Goal: Task Accomplishment & Management: Use online tool/utility

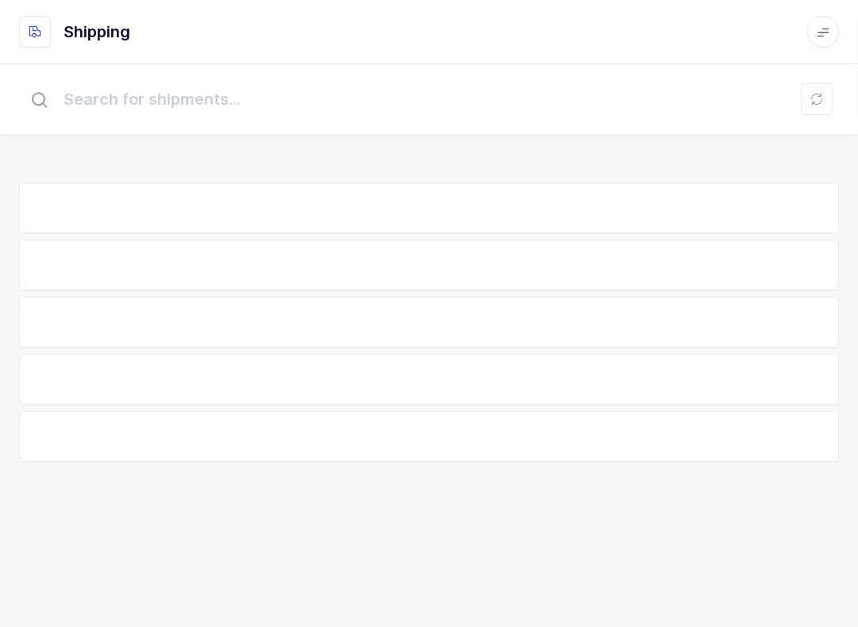
scroll to position [16, 0]
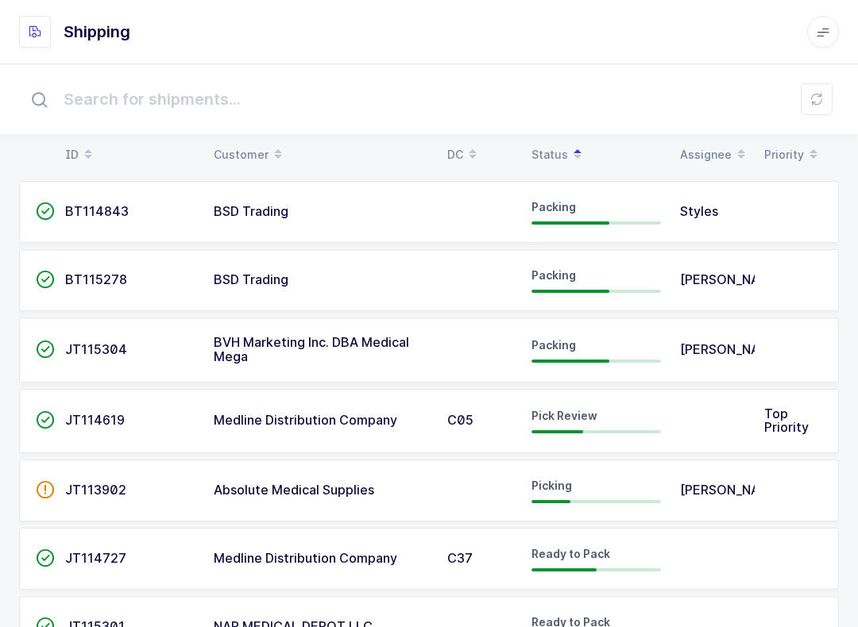
click at [725, 420] on td at bounding box center [712, 421] width 84 height 65
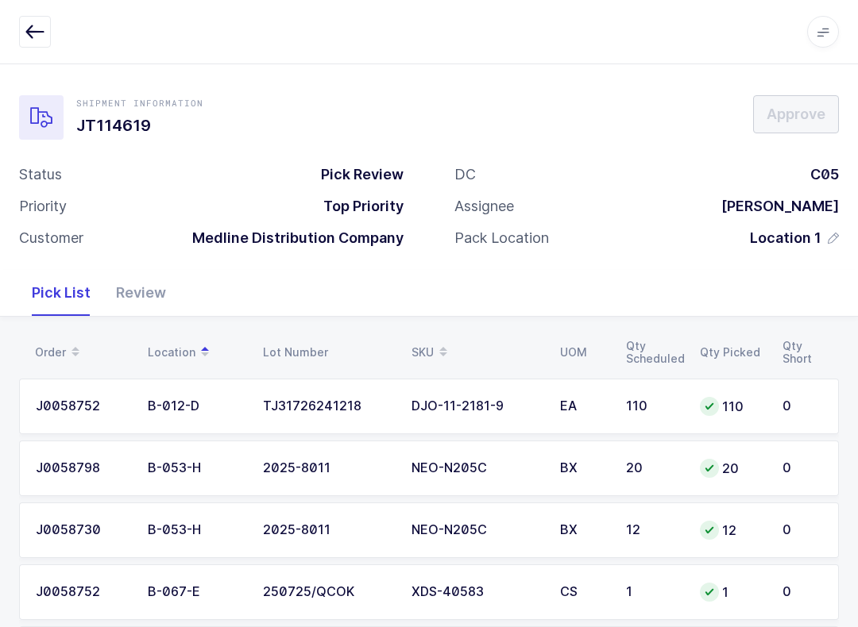
click at [142, 295] on div "Review" at bounding box center [140, 293] width 75 height 46
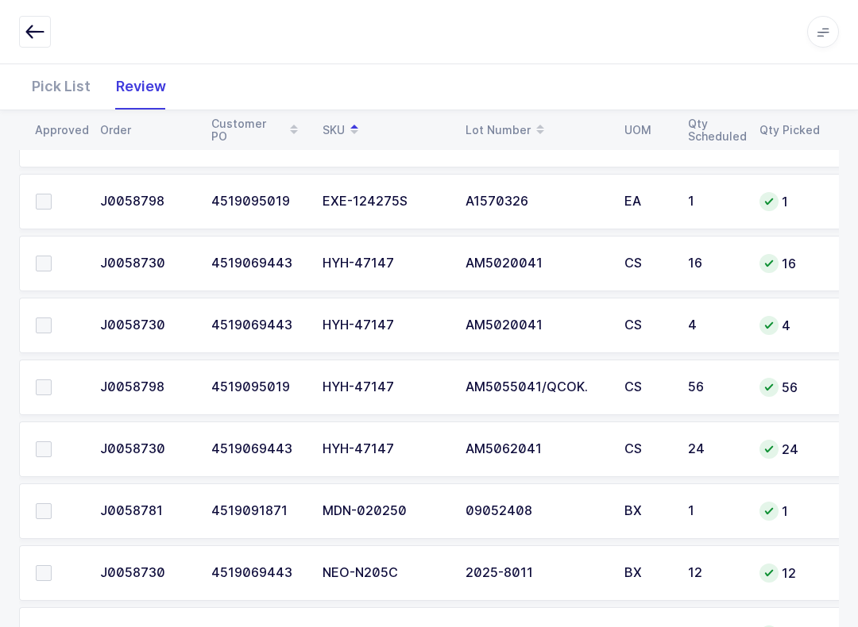
scroll to position [1557, 0]
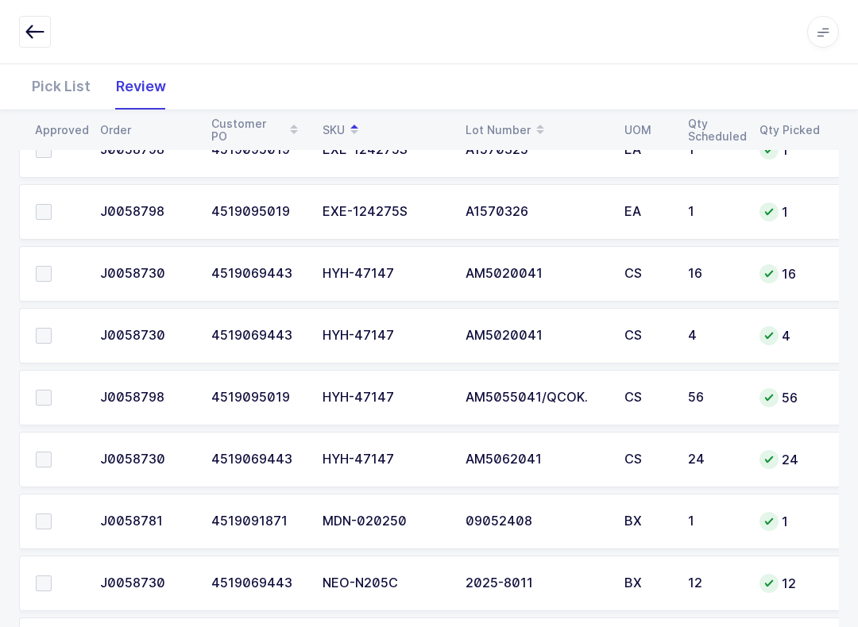
click at [46, 266] on span at bounding box center [44, 274] width 16 height 16
click at [52, 266] on input "checkbox" at bounding box center [52, 266] width 0 height 0
click at [51, 322] on td at bounding box center [54, 336] width 71 height 56
click at [46, 328] on span at bounding box center [44, 336] width 16 height 16
click at [52, 328] on input "checkbox" at bounding box center [52, 328] width 0 height 0
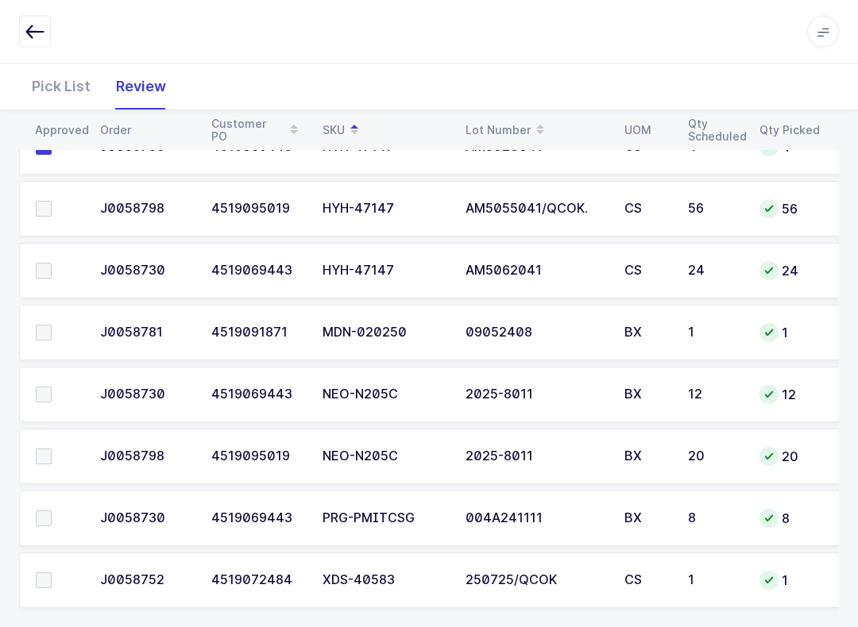
scroll to position [1763, 0]
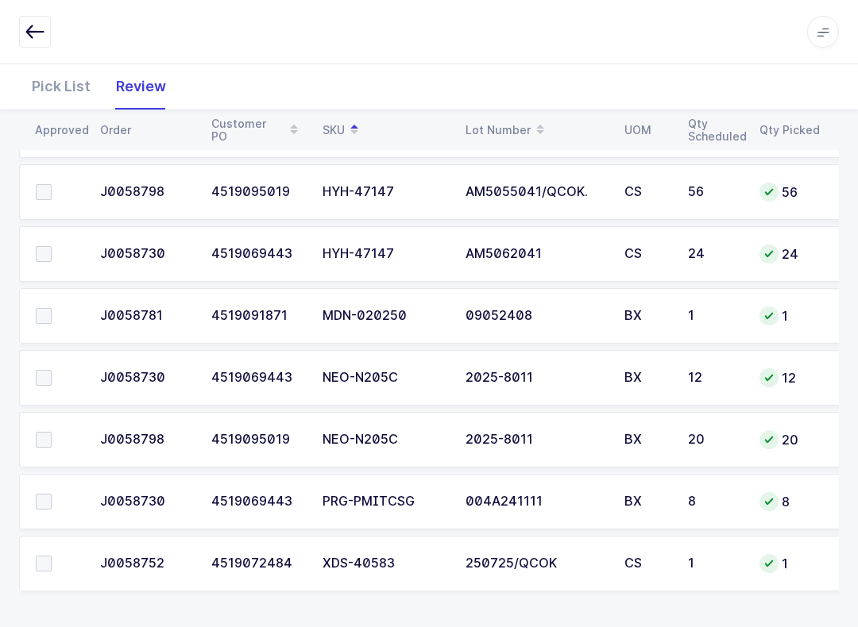
click at [58, 507] on label at bounding box center [58, 502] width 45 height 16
click at [52, 494] on input "checkbox" at bounding box center [52, 494] width 0 height 0
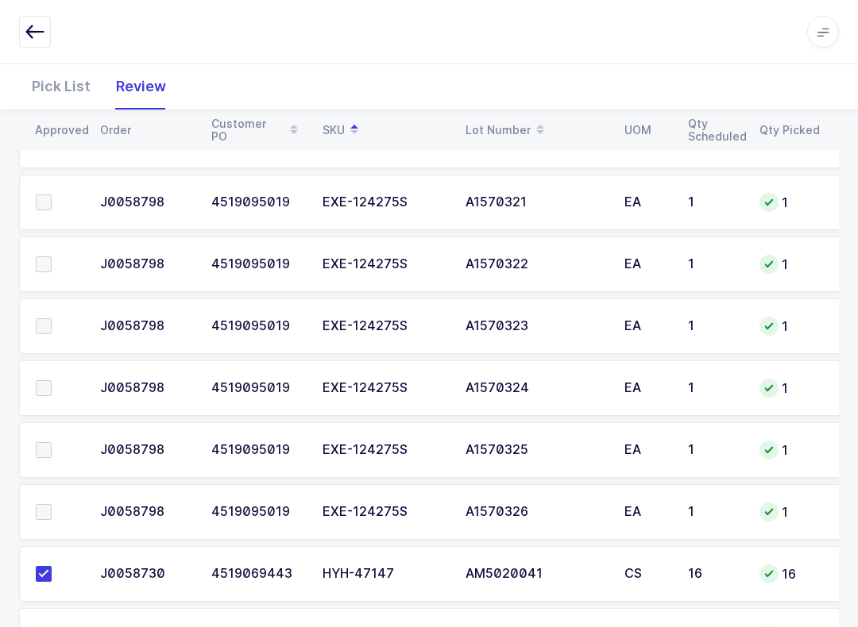
scroll to position [1259, 0]
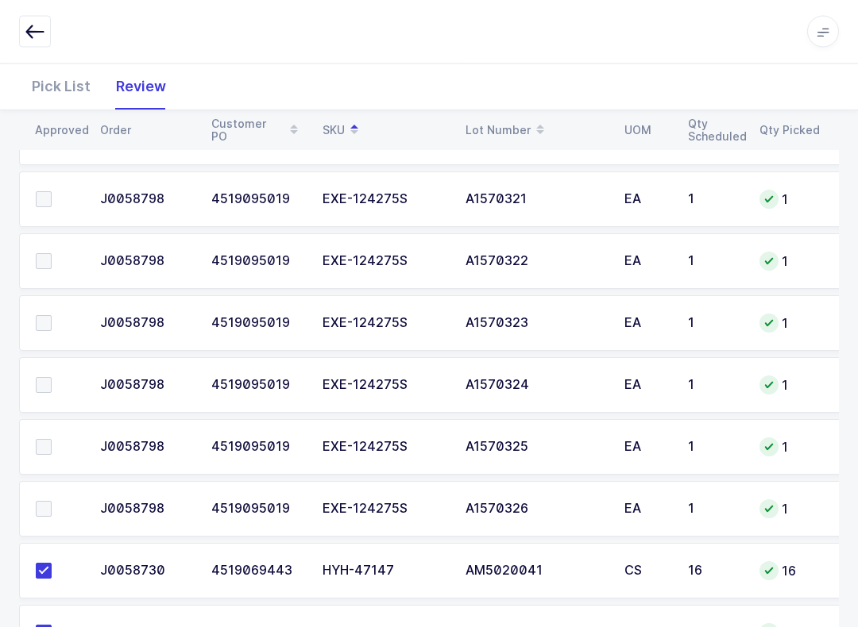
click at [40, 502] on span at bounding box center [44, 510] width 16 height 16
click at [52, 502] on input "checkbox" at bounding box center [52, 502] width 0 height 0
click at [51, 441] on span at bounding box center [44, 447] width 16 height 16
click at [52, 439] on input "checkbox" at bounding box center [52, 439] width 0 height 0
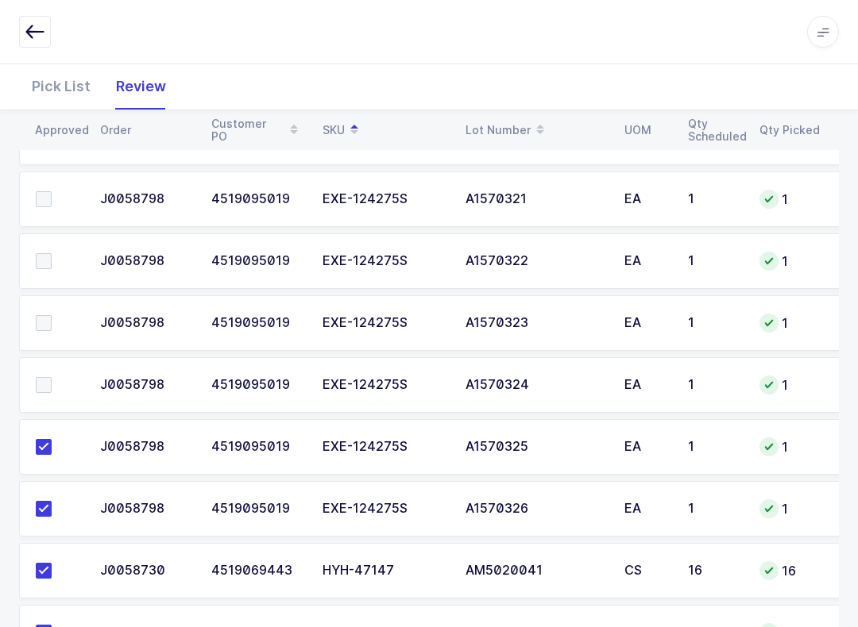
click at [52, 389] on label at bounding box center [58, 385] width 45 height 16
click at [52, 377] on input "checkbox" at bounding box center [52, 377] width 0 height 0
click at [46, 321] on span at bounding box center [44, 323] width 16 height 16
click at [52, 315] on input "checkbox" at bounding box center [52, 315] width 0 height 0
click at [50, 263] on span at bounding box center [44, 261] width 16 height 16
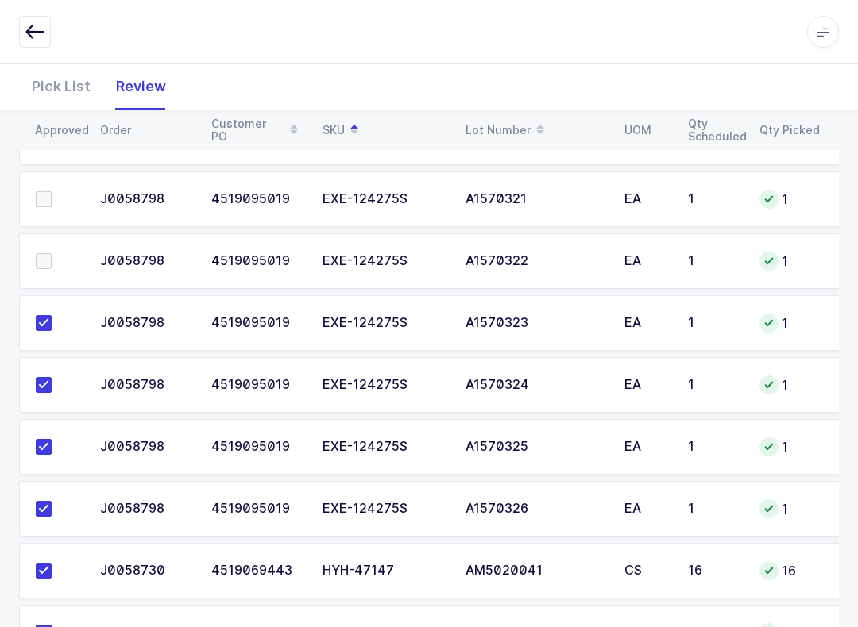
click at [52, 253] on input "checkbox" at bounding box center [52, 253] width 0 height 0
click at [46, 191] on span at bounding box center [44, 199] width 16 height 16
click at [52, 191] on input "checkbox" at bounding box center [52, 191] width 0 height 0
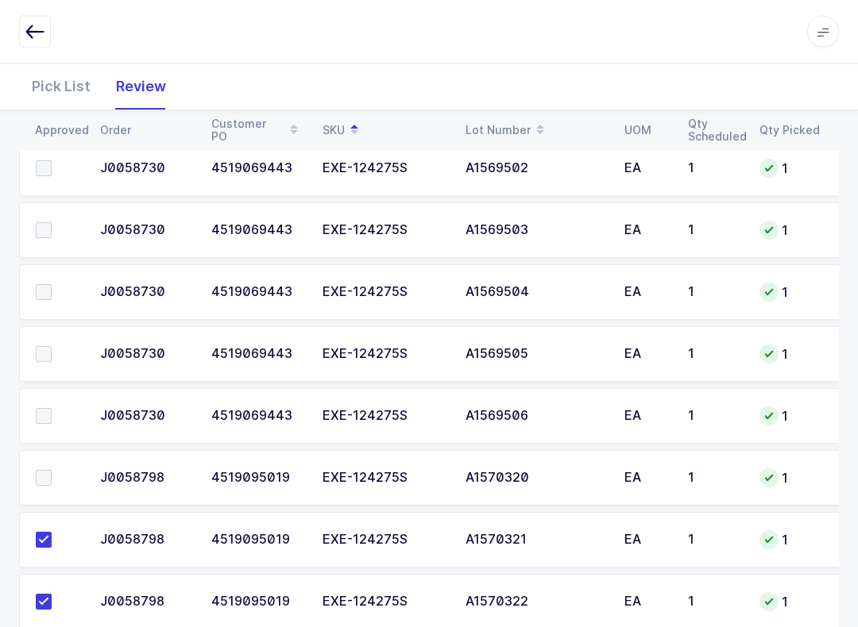
scroll to position [916, 0]
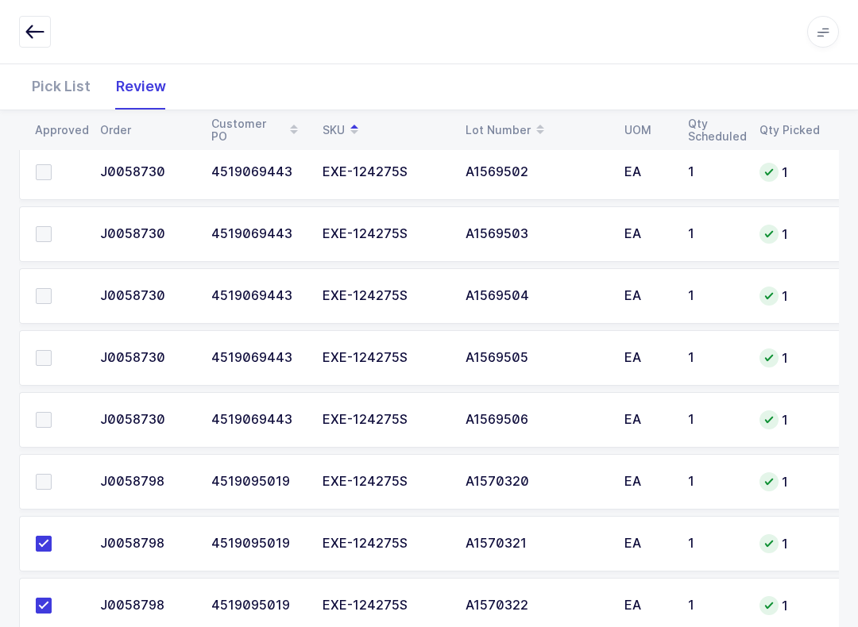
click at [48, 483] on span at bounding box center [44, 482] width 16 height 16
click at [52, 474] on input "checkbox" at bounding box center [52, 474] width 0 height 0
click at [49, 412] on span at bounding box center [44, 420] width 16 height 16
click at [52, 412] on input "checkbox" at bounding box center [52, 412] width 0 height 0
click at [49, 351] on span at bounding box center [44, 358] width 16 height 16
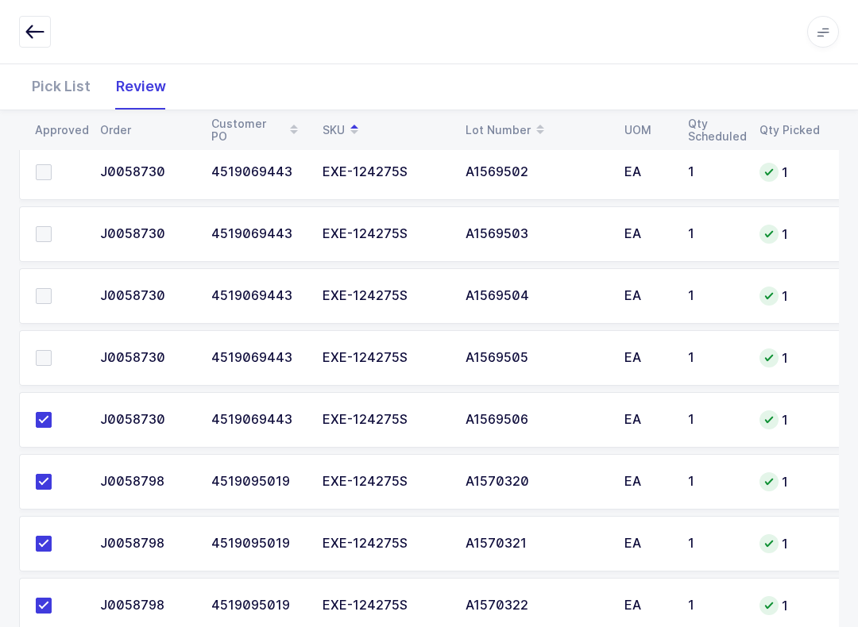
click at [52, 350] on input "checkbox" at bounding box center [52, 350] width 0 height 0
click at [52, 288] on label at bounding box center [58, 296] width 45 height 16
click at [52, 288] on input "checkbox" at bounding box center [52, 288] width 0 height 0
click at [57, 226] on label at bounding box center [58, 234] width 45 height 16
click at [52, 226] on input "checkbox" at bounding box center [52, 226] width 0 height 0
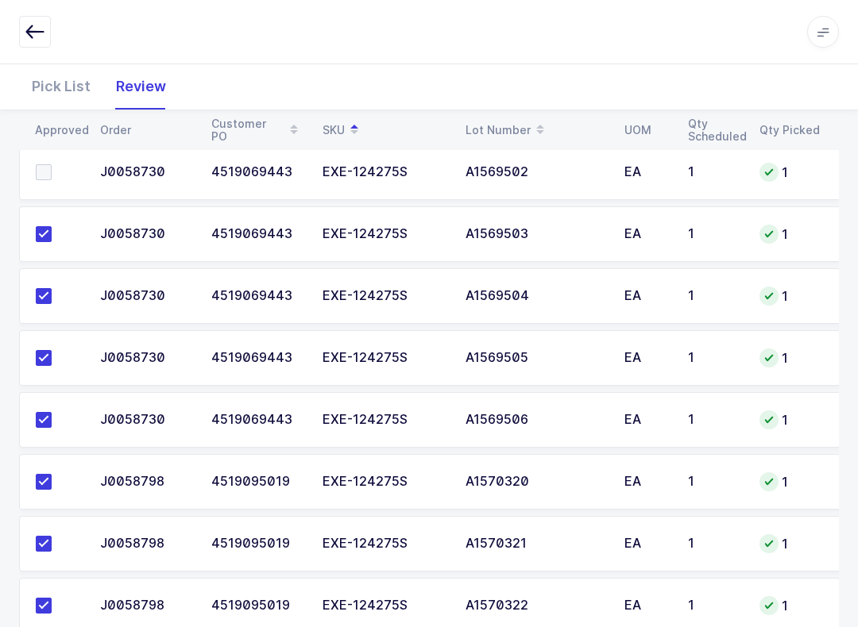
click at [52, 168] on label at bounding box center [58, 172] width 45 height 16
click at [52, 164] on input "checkbox" at bounding box center [52, 164] width 0 height 0
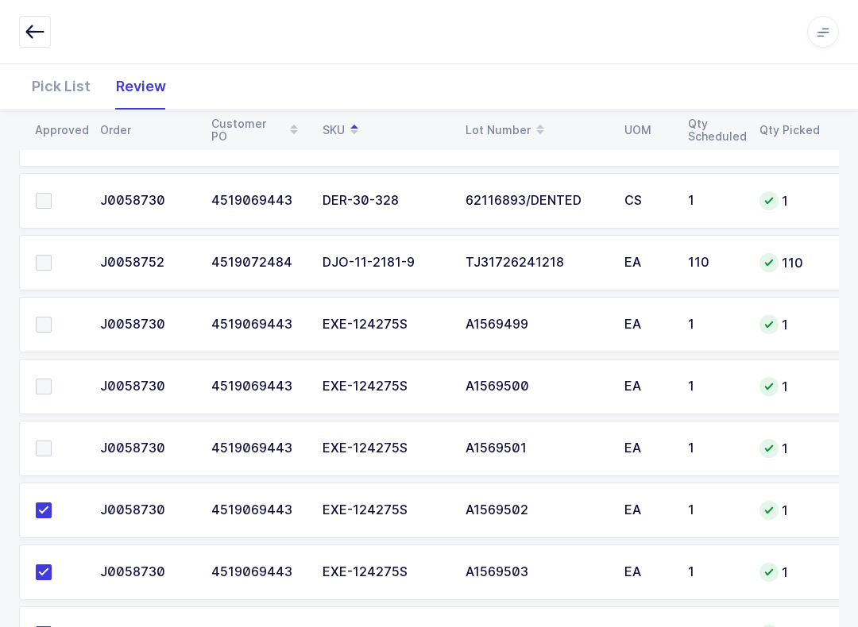
scroll to position [576, 0]
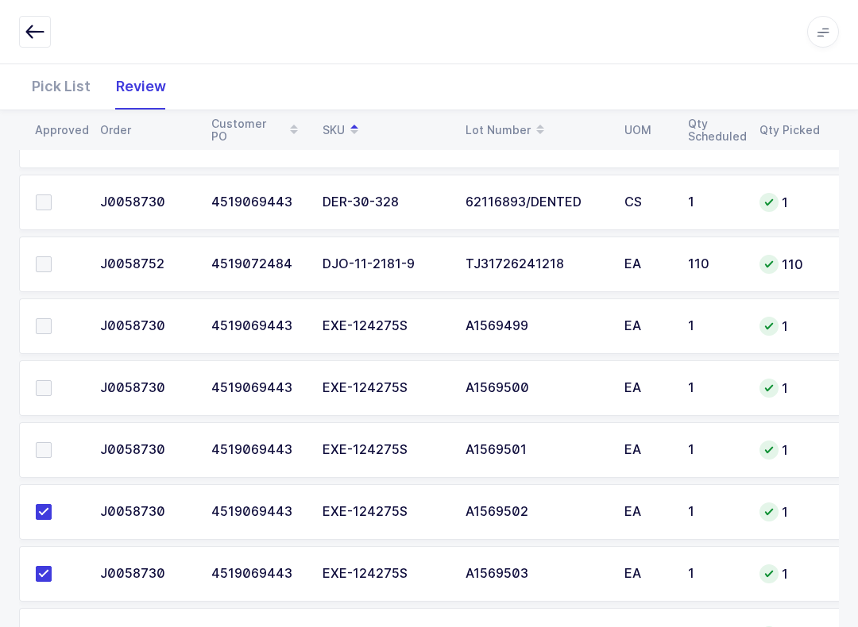
click at [43, 445] on span at bounding box center [44, 450] width 16 height 16
click at [52, 442] on input "checkbox" at bounding box center [52, 442] width 0 height 0
click at [44, 389] on span at bounding box center [44, 388] width 16 height 16
click at [52, 380] on input "checkbox" at bounding box center [52, 380] width 0 height 0
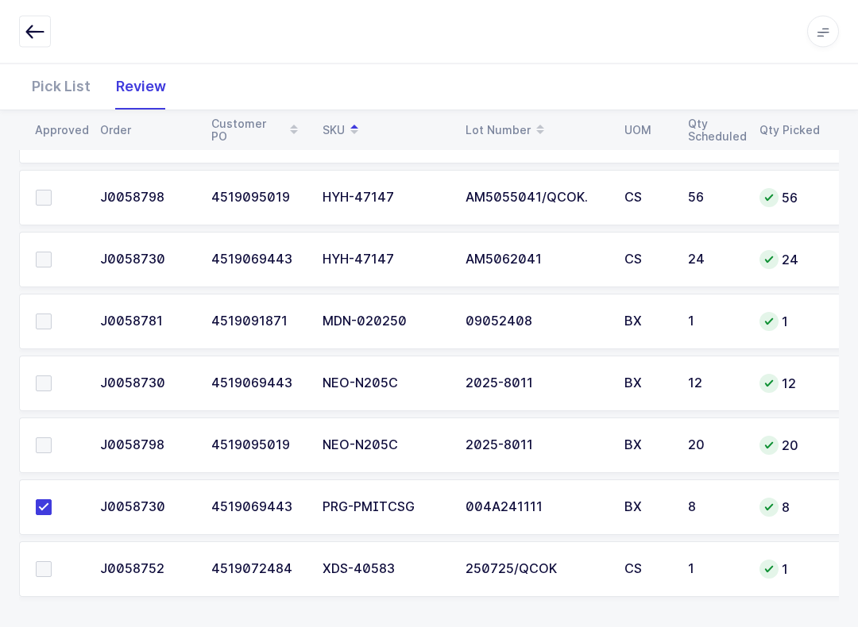
scroll to position [1763, 0]
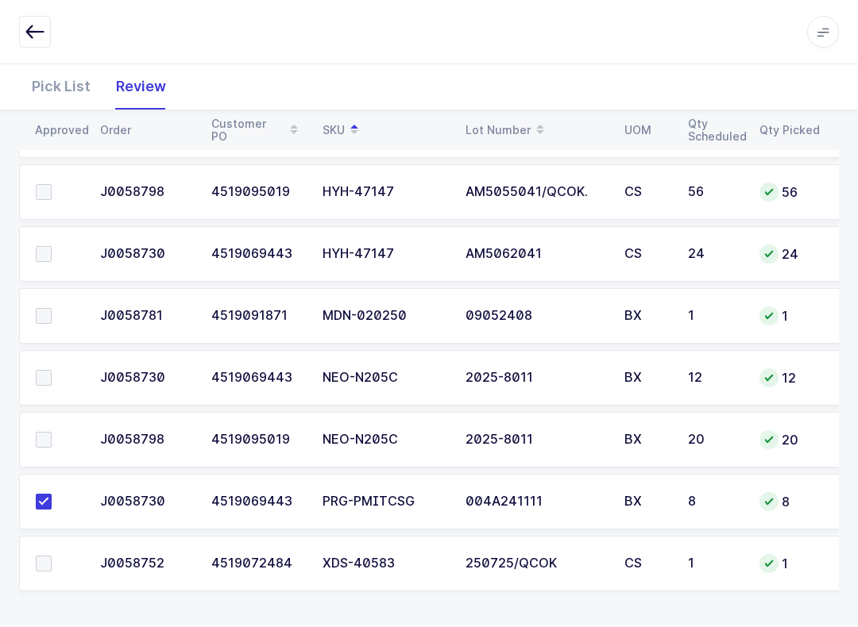
click at [39, 295] on td at bounding box center [54, 316] width 71 height 56
click at [60, 318] on label at bounding box center [58, 316] width 45 height 16
click at [52, 308] on input "checkbox" at bounding box center [52, 308] width 0 height 0
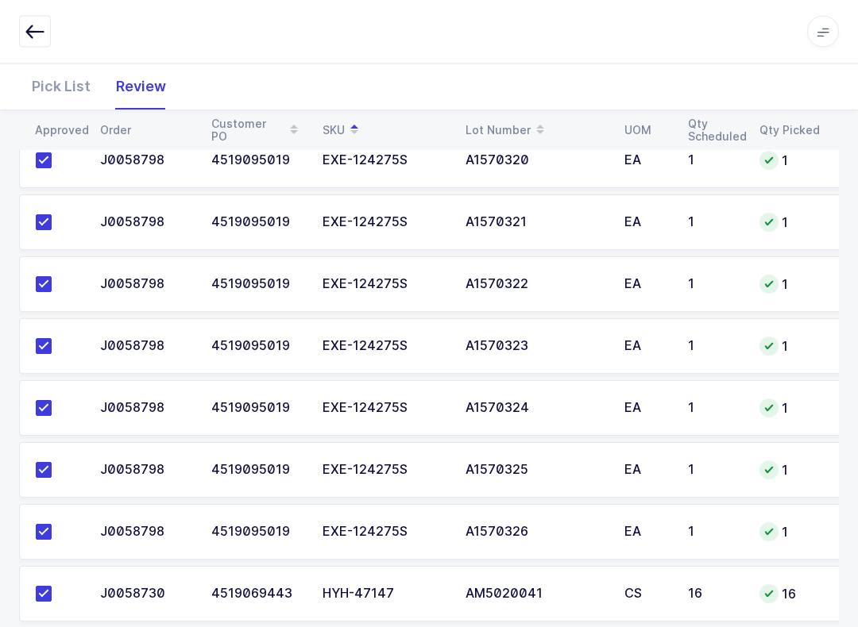
scroll to position [1228, 0]
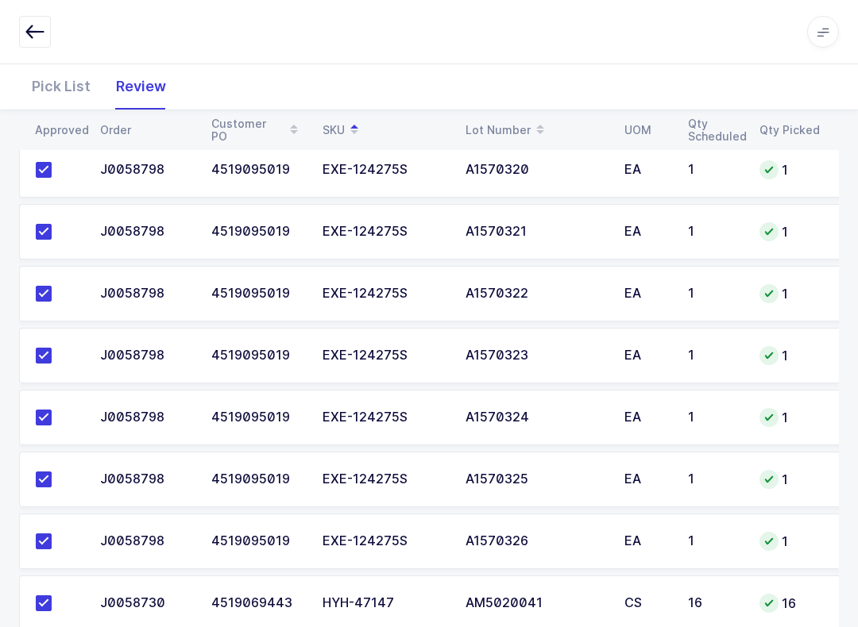
click at [428, 487] on td "EXE-124275S" at bounding box center [384, 480] width 143 height 56
click at [430, 421] on div "EXE-124275S" at bounding box center [384, 418] width 124 height 14
click at [427, 368] on td "EXE-124275S" at bounding box center [384, 356] width 143 height 56
click at [432, 305] on td "EXE-124275S" at bounding box center [384, 294] width 143 height 56
click at [422, 244] on td "EXE-124275S" at bounding box center [384, 232] width 143 height 56
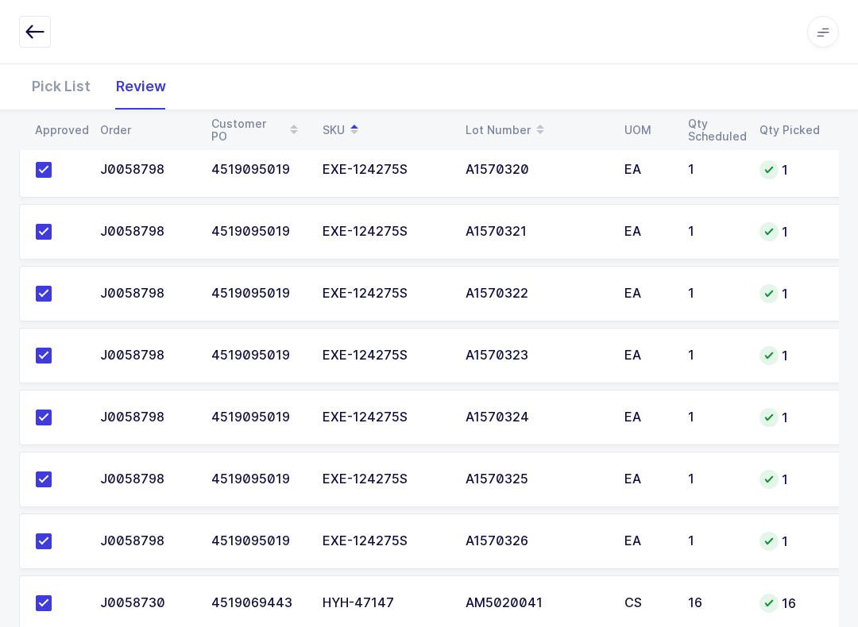
click at [423, 172] on div "EXE-124275S" at bounding box center [384, 170] width 124 height 14
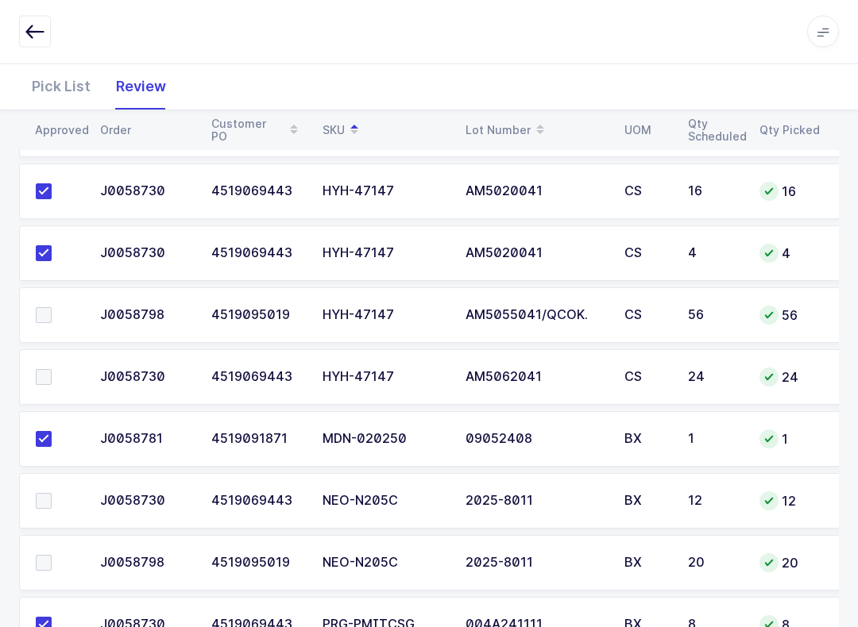
scroll to position [1763, 0]
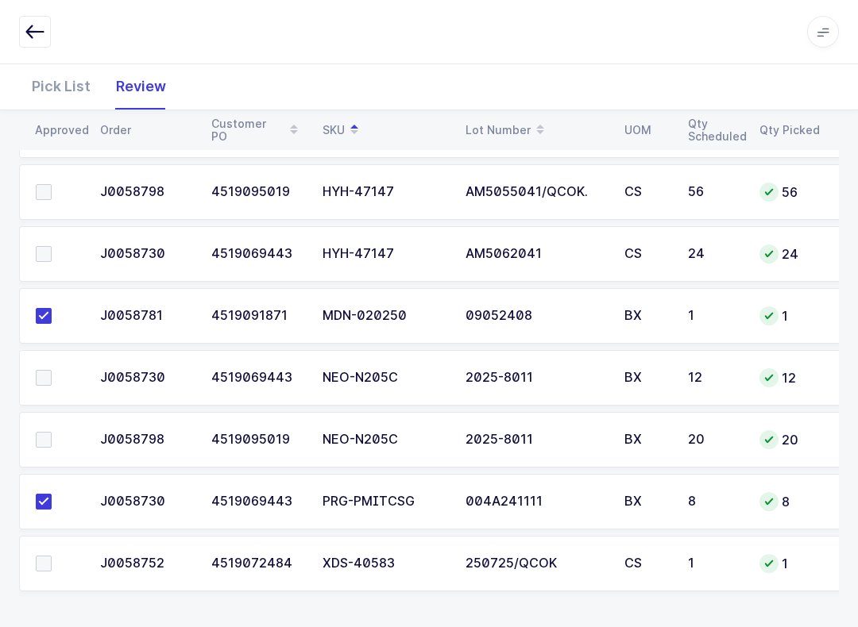
click at [40, 569] on span at bounding box center [44, 564] width 16 height 16
click at [52, 556] on input "checkbox" at bounding box center [52, 556] width 0 height 0
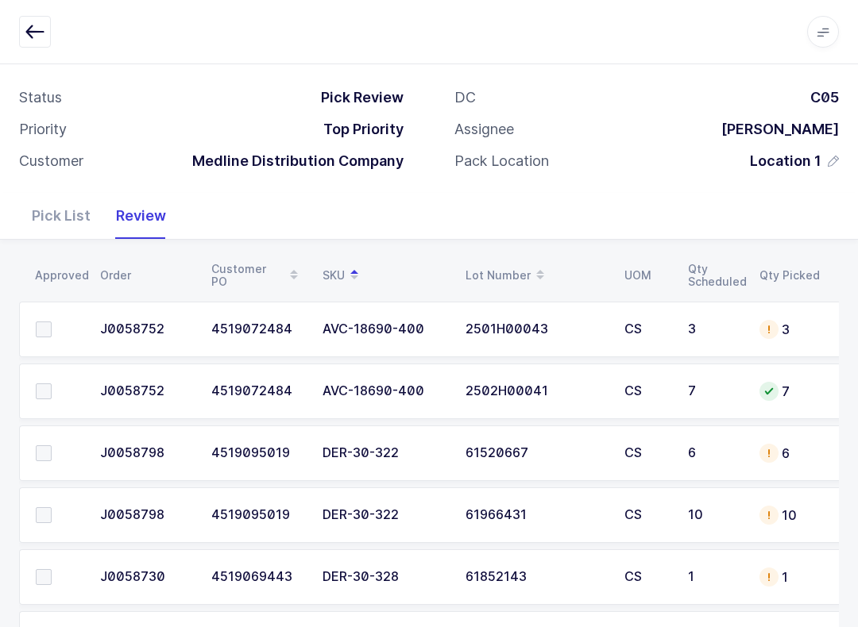
scroll to position [62, 0]
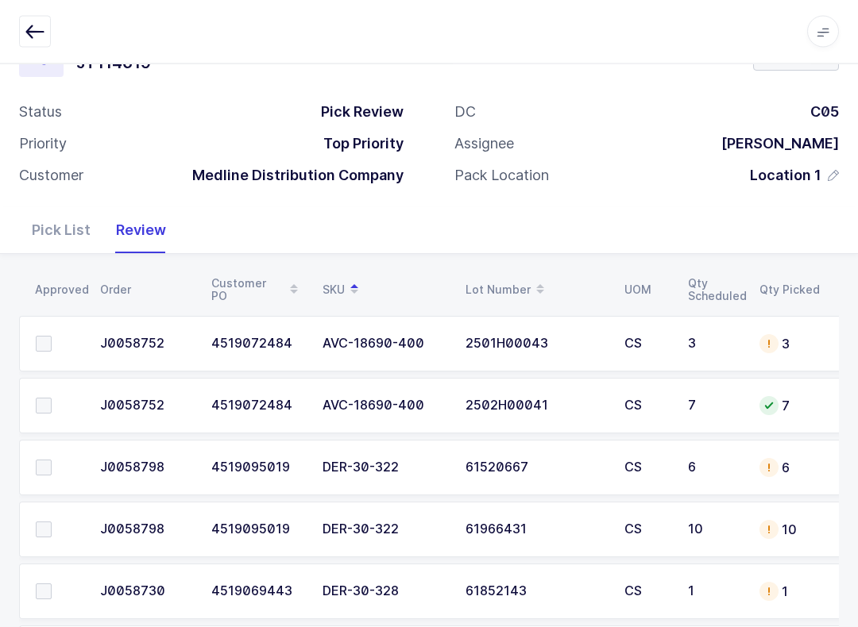
click at [44, 399] on span at bounding box center [44, 407] width 16 height 16
click at [52, 399] on input "checkbox" at bounding box center [52, 399] width 0 height 0
click at [50, 339] on span at bounding box center [44, 344] width 16 height 16
click at [52, 336] on input "checkbox" at bounding box center [52, 336] width 0 height 0
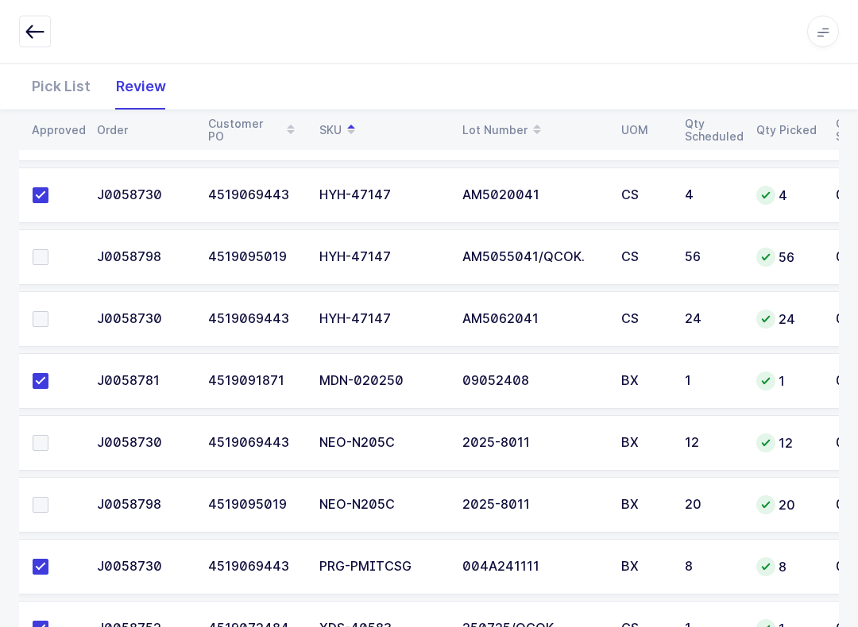
scroll to position [1696, 0]
click at [42, 318] on span at bounding box center [41, 321] width 16 height 16
click at [48, 313] on input "checkbox" at bounding box center [48, 313] width 0 height 0
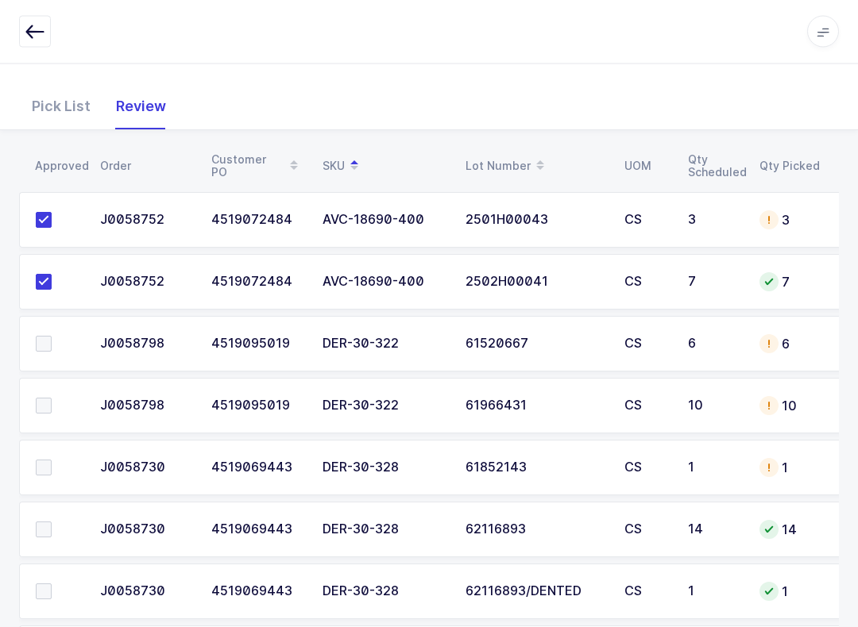
scroll to position [172, 0]
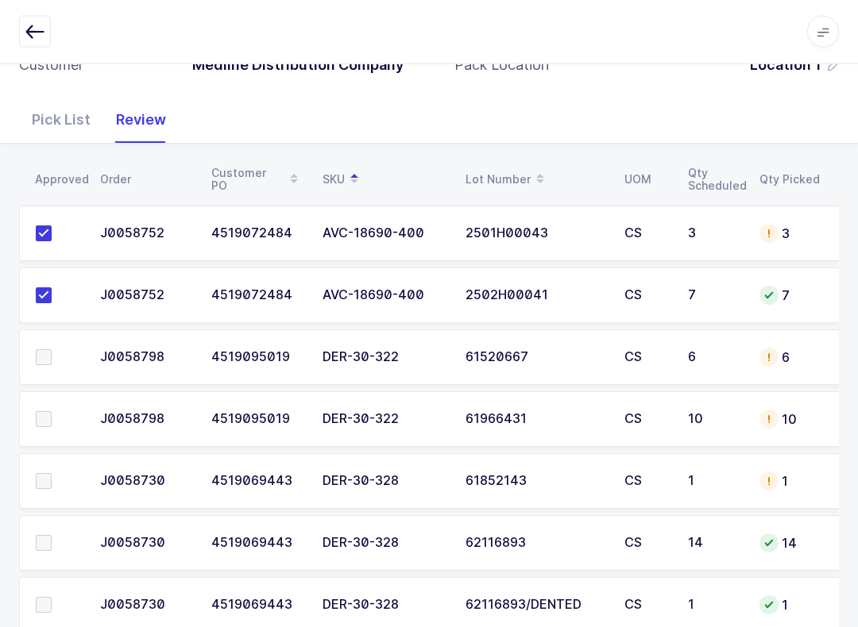
click at [52, 421] on label at bounding box center [58, 420] width 45 height 16
click at [52, 412] on input "checkbox" at bounding box center [52, 412] width 0 height 0
click at [41, 361] on span at bounding box center [44, 357] width 16 height 16
click at [52, 349] on input "checkbox" at bounding box center [52, 349] width 0 height 0
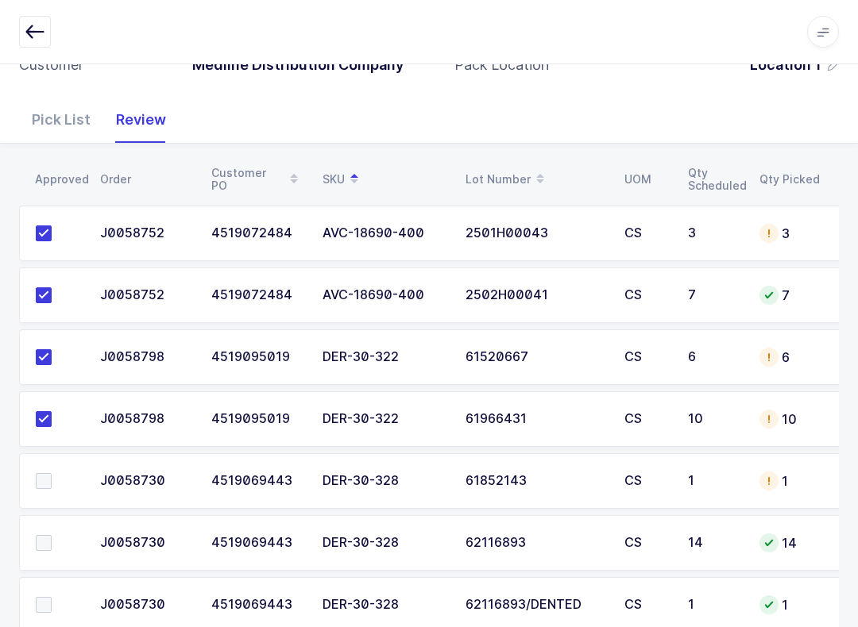
click at [75, 121] on div "Pick List" at bounding box center [61, 120] width 84 height 46
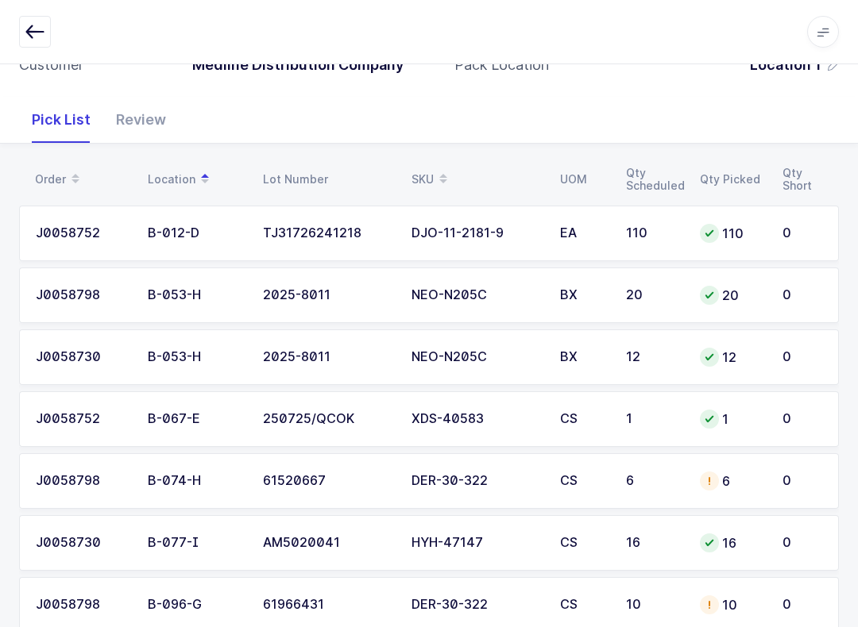
click at [443, 172] on icon at bounding box center [443, 174] width 8 height 8
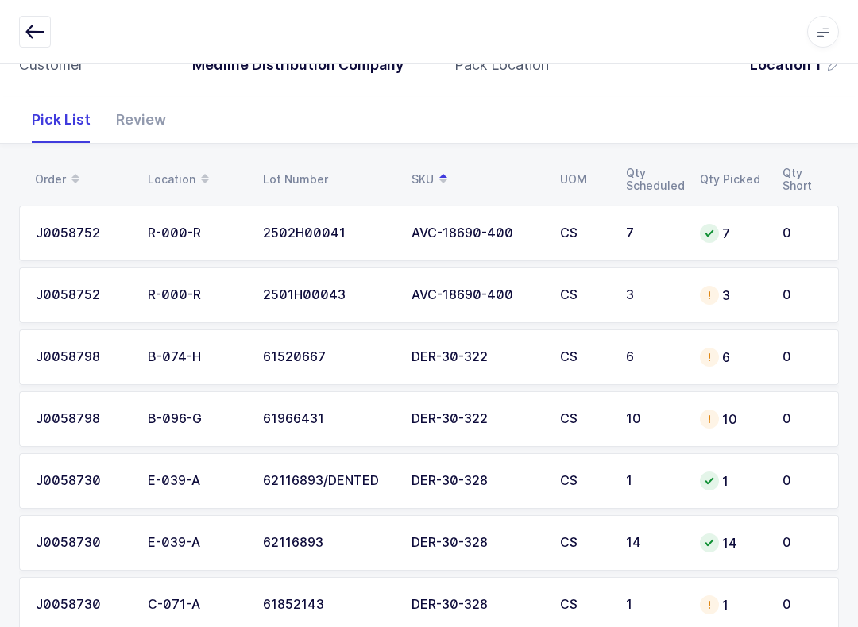
click at [506, 484] on div "DER-30-328" at bounding box center [475, 481] width 129 height 14
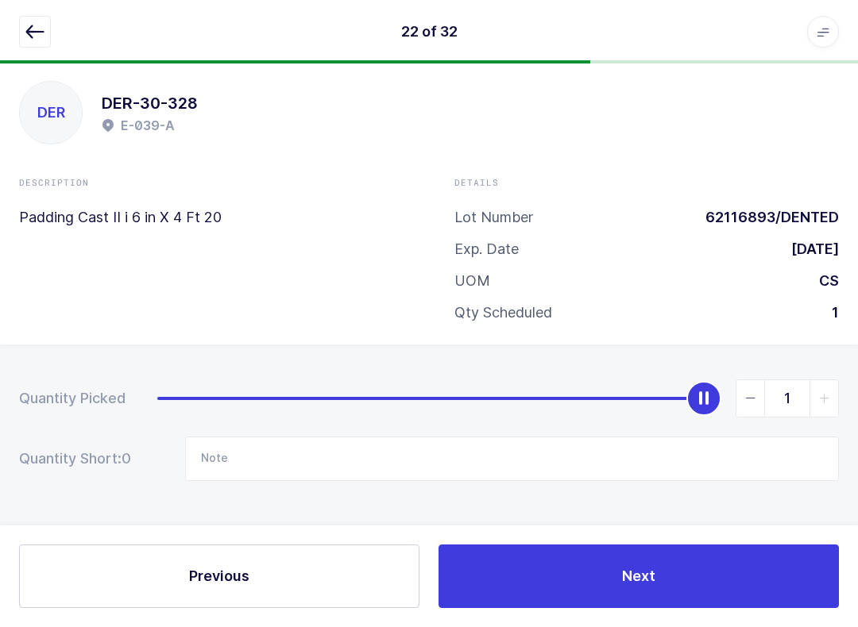
scroll to position [16, 0]
click at [338, 473] on input "Note" at bounding box center [512, 459] width 654 height 44
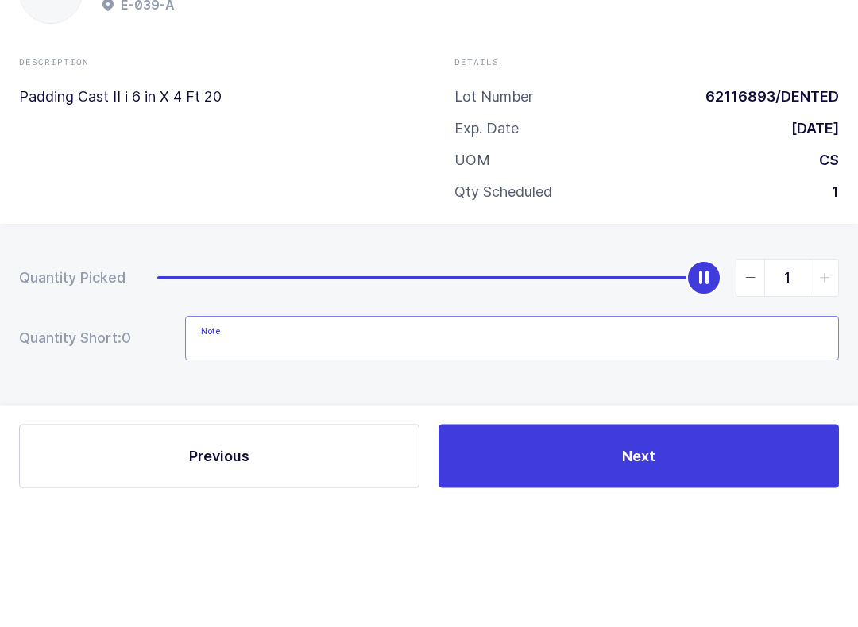
scroll to position [0, 0]
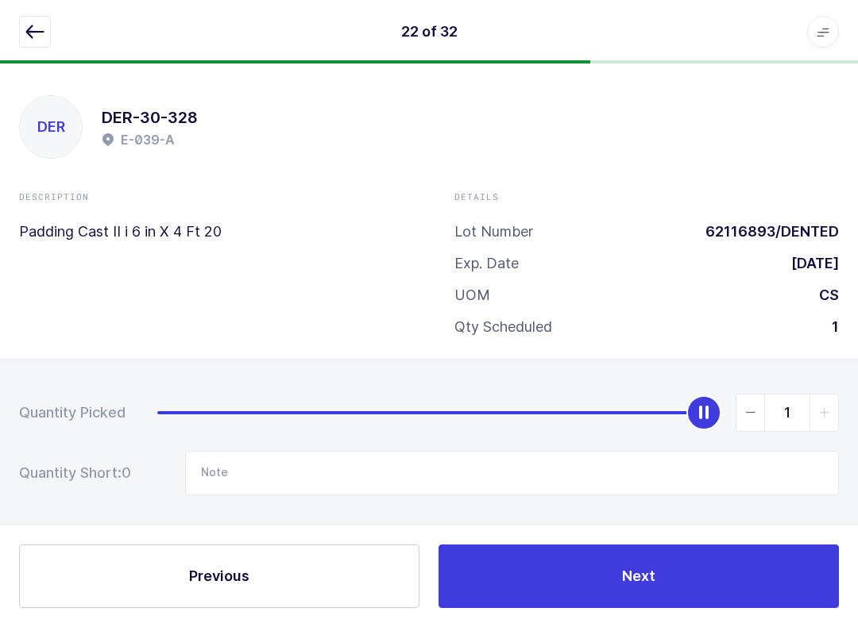
click at [29, 40] on icon "button" at bounding box center [34, 31] width 19 height 19
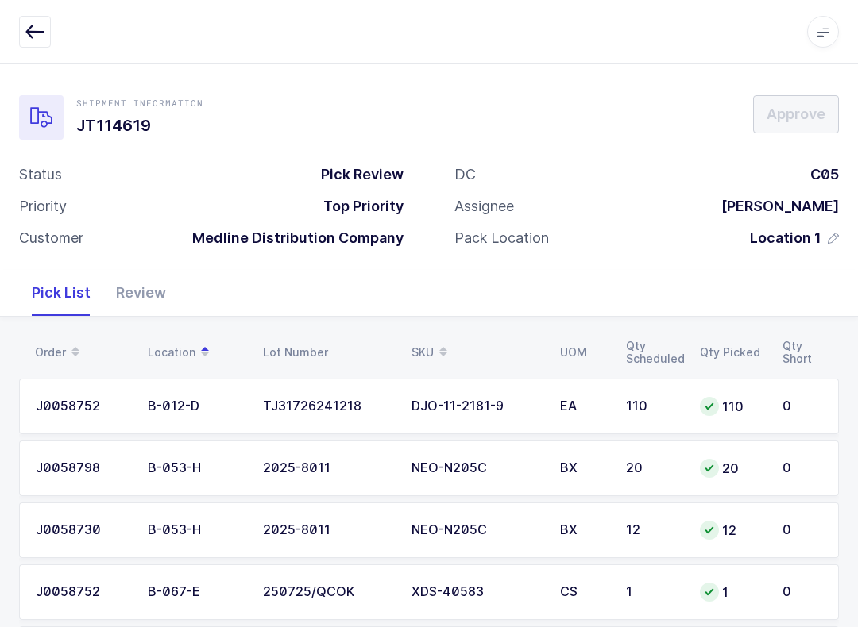
click at [135, 276] on div "Review" at bounding box center [140, 293] width 75 height 46
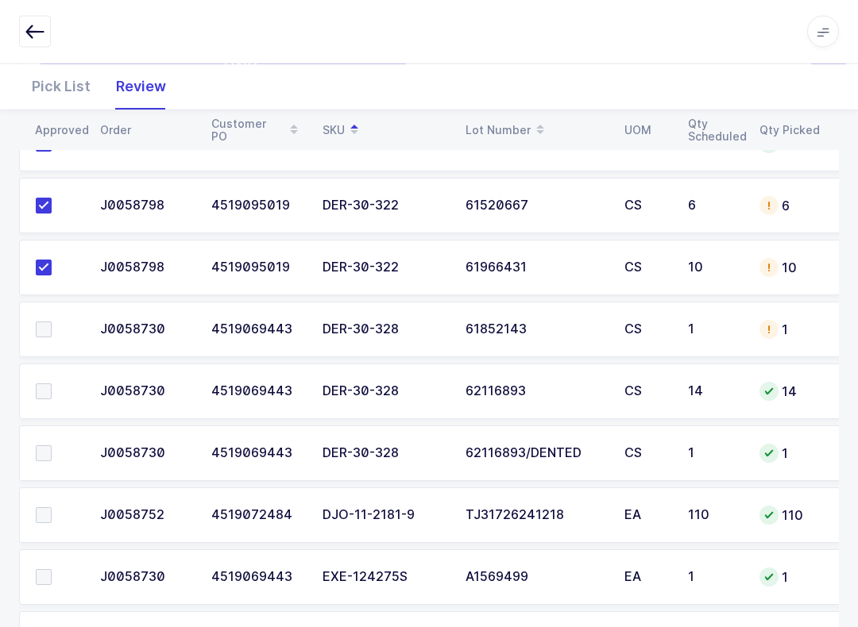
scroll to position [325, 0]
click at [705, 323] on div "1" at bounding box center [714, 329] width 52 height 14
click at [62, 87] on div "Pick List" at bounding box center [61, 87] width 84 height 46
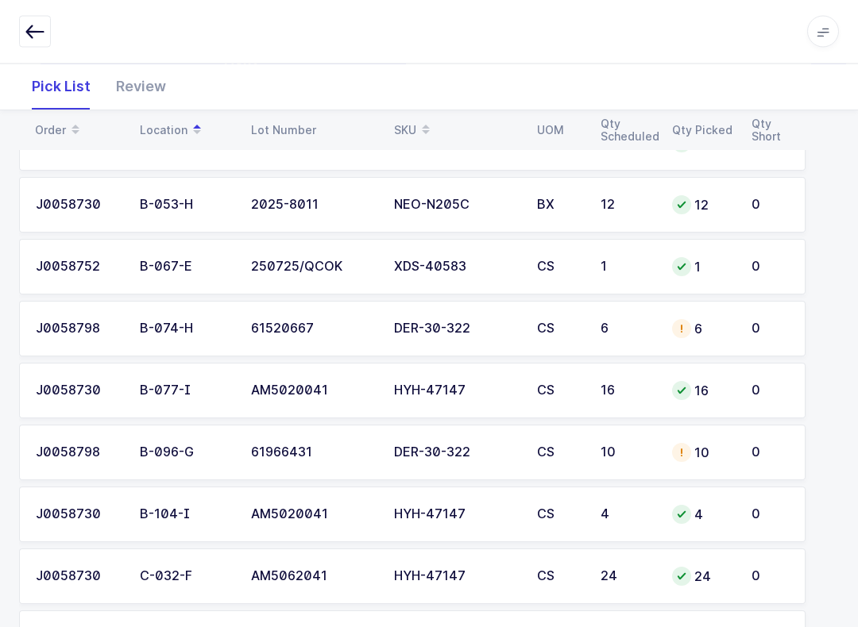
scroll to position [326, 0]
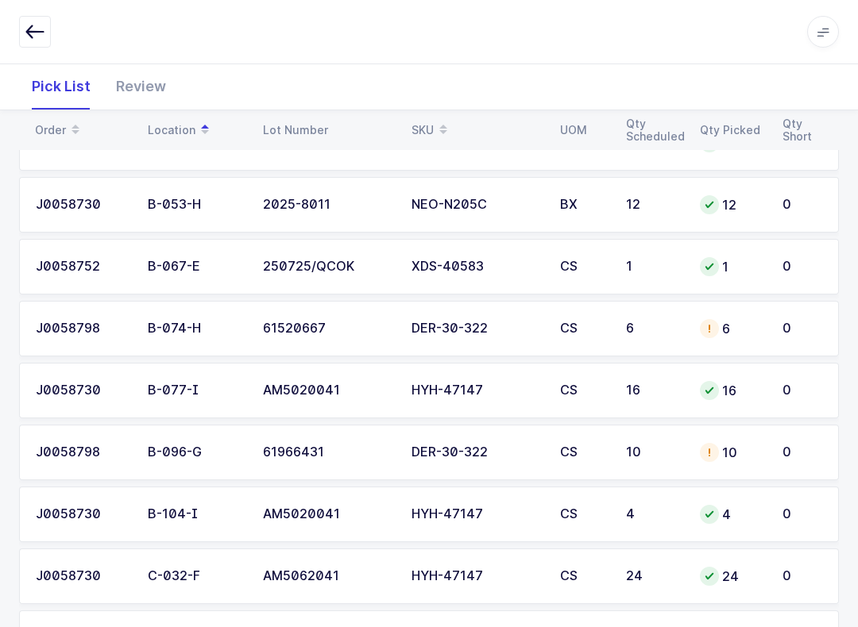
click at [430, 112] on table "Order Location Lot Number SKU UOM Qty Scheduled Qty Picked Qty Short" at bounding box center [428, 130] width 819 height 40
click at [424, 123] on div "SKU" at bounding box center [475, 130] width 129 height 27
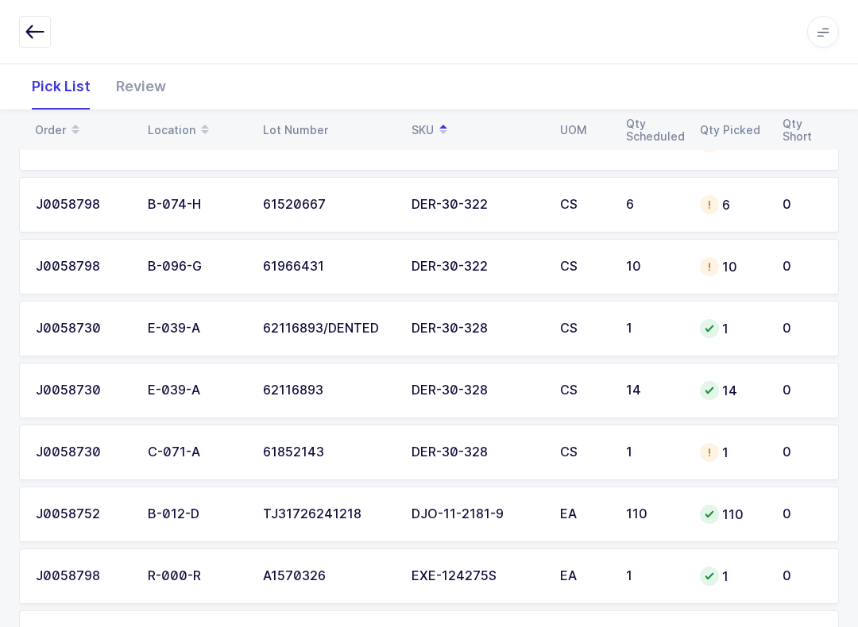
click at [728, 450] on div "1" at bounding box center [732, 452] width 64 height 19
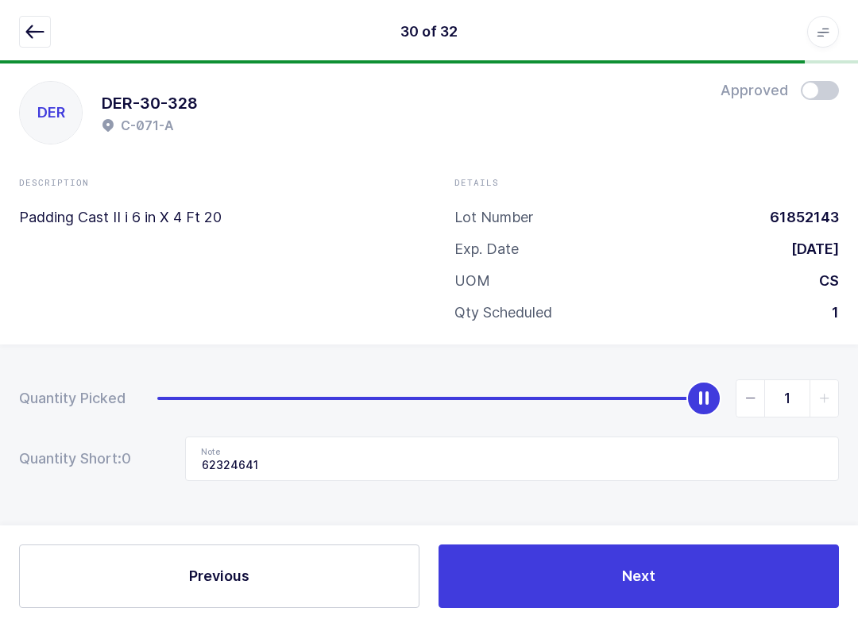
scroll to position [16, 0]
click at [299, 450] on input "62324641" at bounding box center [512, 459] width 654 height 44
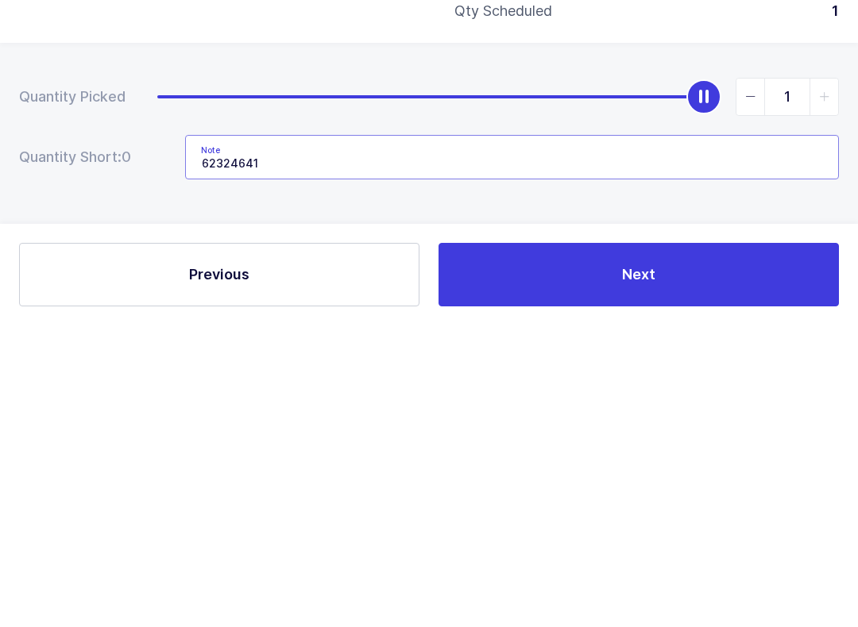
click at [329, 437] on input "62324641" at bounding box center [512, 459] width 654 height 44
type input "6"
click at [726, 545] on button "Next" at bounding box center [638, 577] width 400 height 64
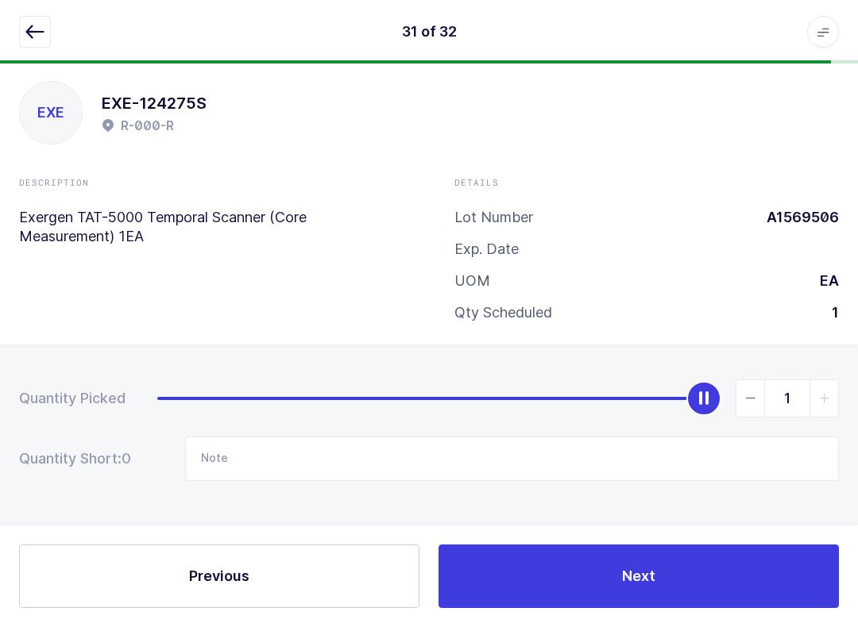
click at [29, 25] on icon "button" at bounding box center [34, 31] width 19 height 19
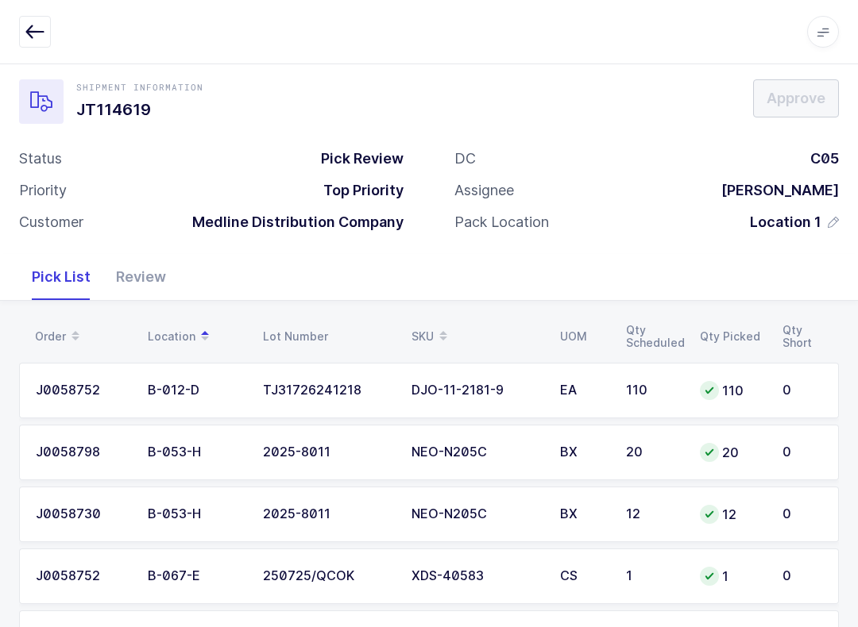
click at [146, 280] on div "Review" at bounding box center [140, 277] width 75 height 46
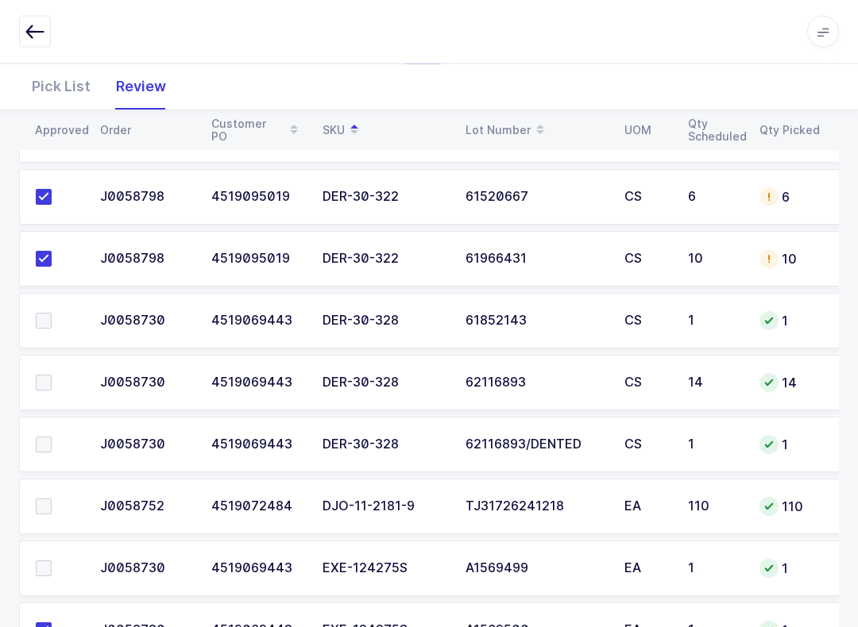
scroll to position [349, 0]
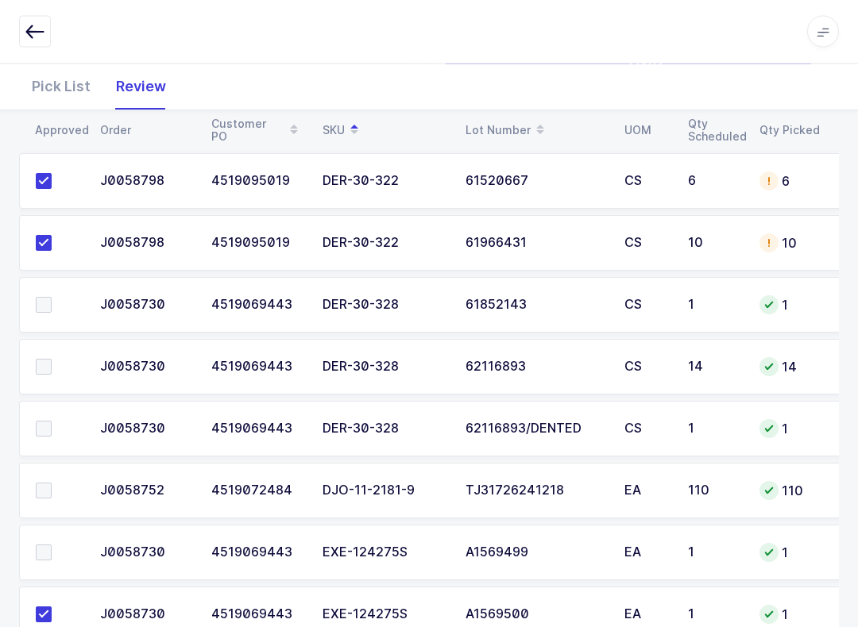
click at [48, 423] on span at bounding box center [44, 430] width 16 height 16
click at [52, 422] on input "checkbox" at bounding box center [52, 422] width 0 height 0
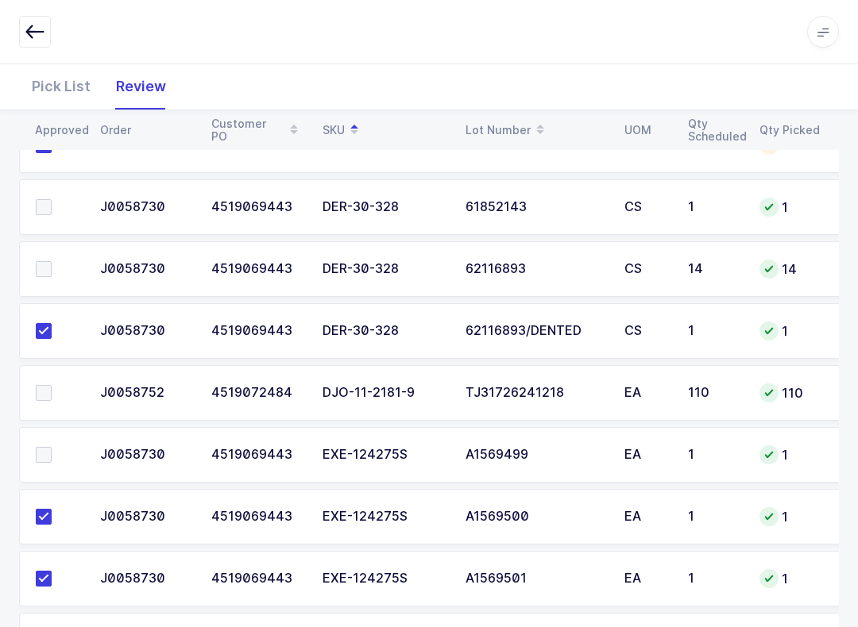
scroll to position [495, 0]
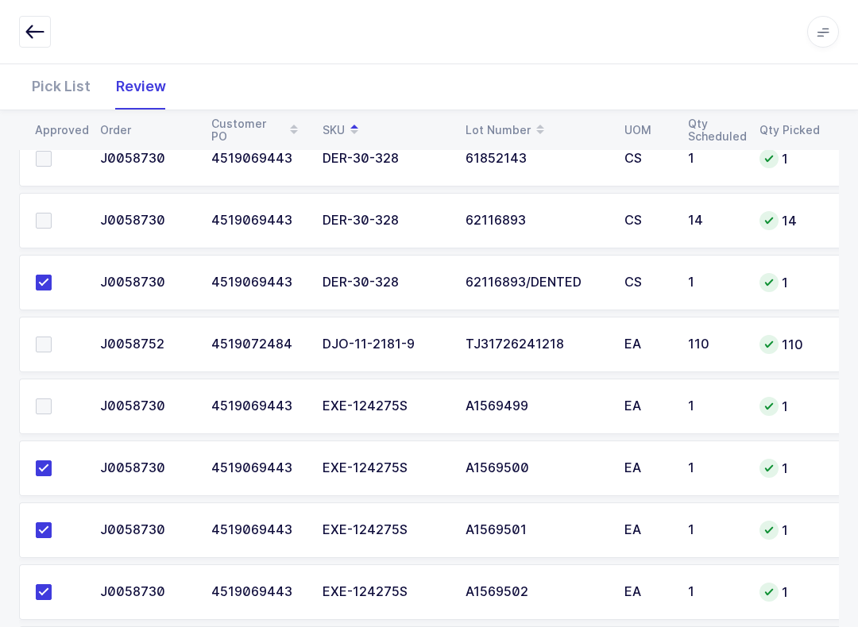
click at [48, 343] on span at bounding box center [44, 345] width 16 height 16
click at [52, 337] on input "checkbox" at bounding box center [52, 337] width 0 height 0
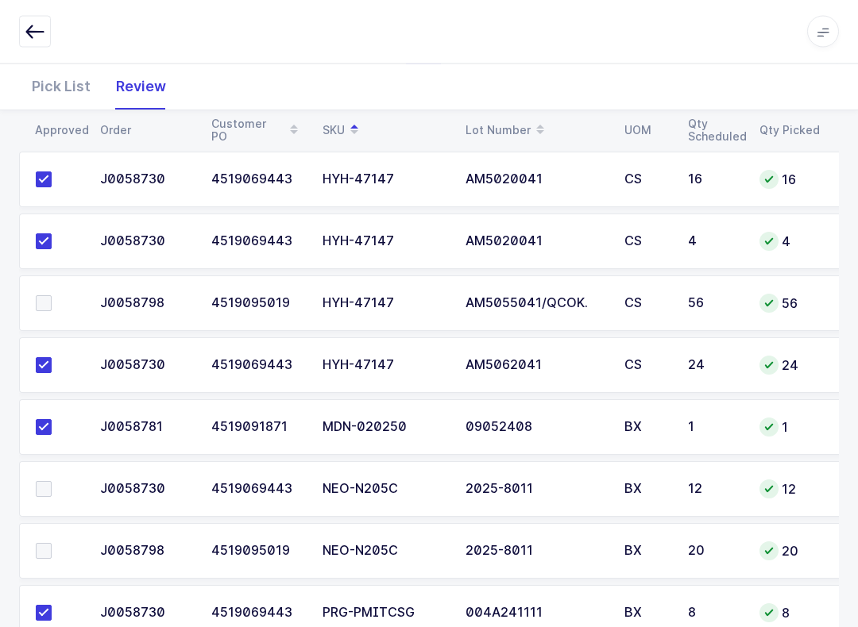
scroll to position [1763, 0]
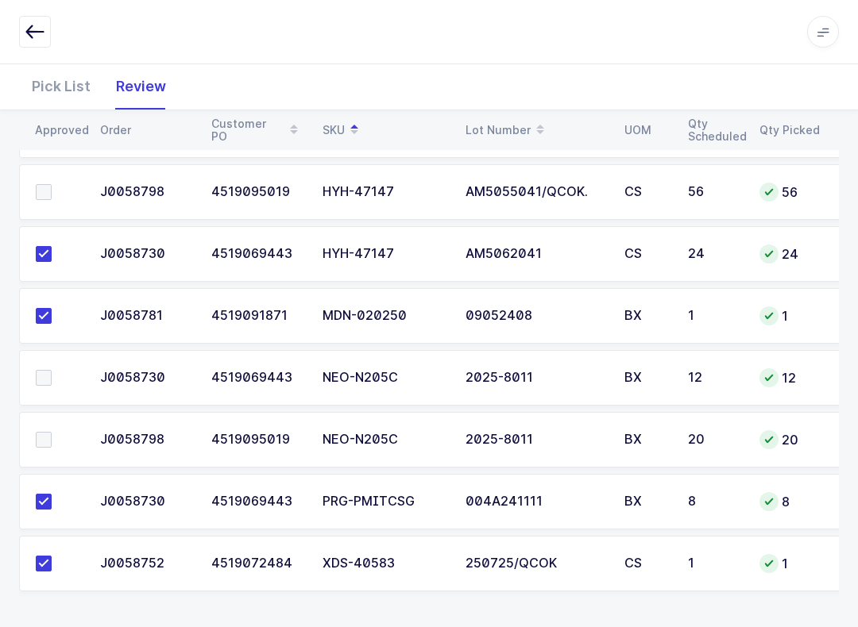
click at [55, 425] on td at bounding box center [54, 440] width 71 height 56
click at [48, 379] on span at bounding box center [44, 378] width 16 height 16
click at [52, 370] on input "checkbox" at bounding box center [52, 370] width 0 height 0
click at [54, 441] on label at bounding box center [58, 440] width 45 height 16
click at [52, 432] on input "checkbox" at bounding box center [52, 432] width 0 height 0
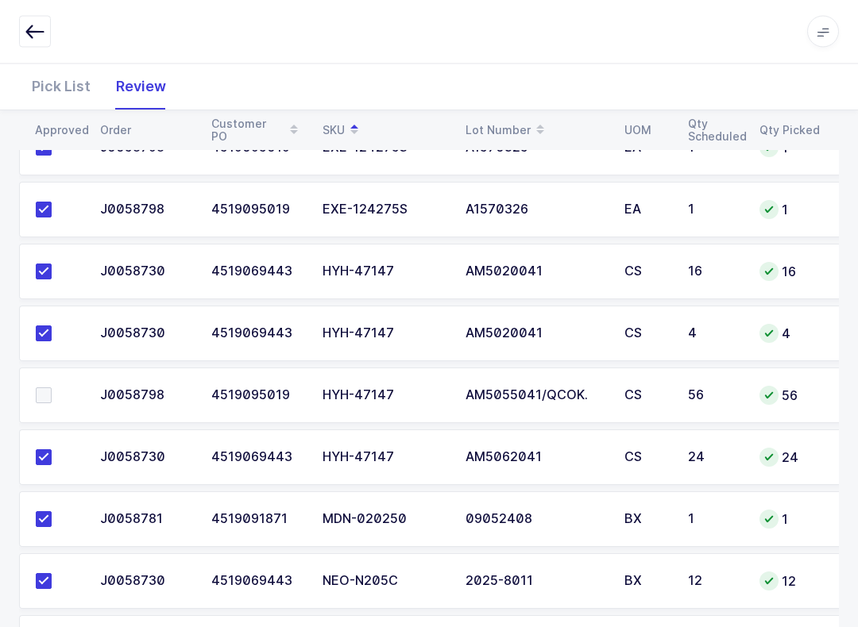
scroll to position [1548, 0]
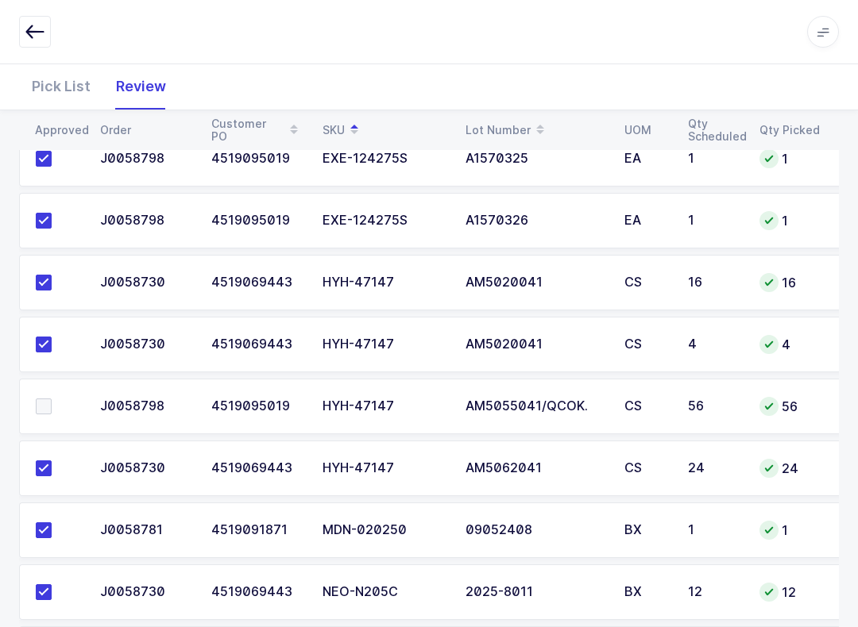
click at [45, 406] on span at bounding box center [44, 407] width 16 height 16
click at [52, 399] on input "checkbox" at bounding box center [52, 399] width 0 height 0
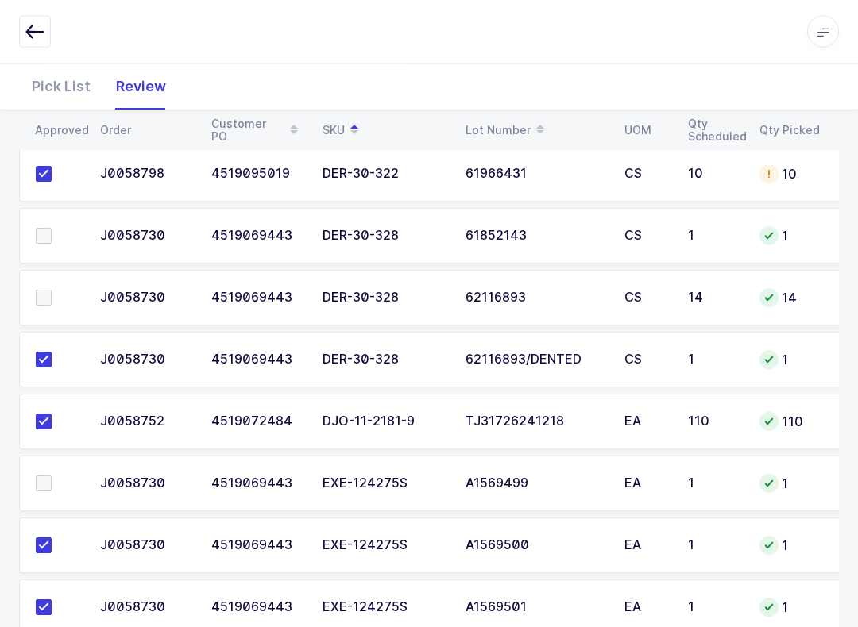
scroll to position [350, 0]
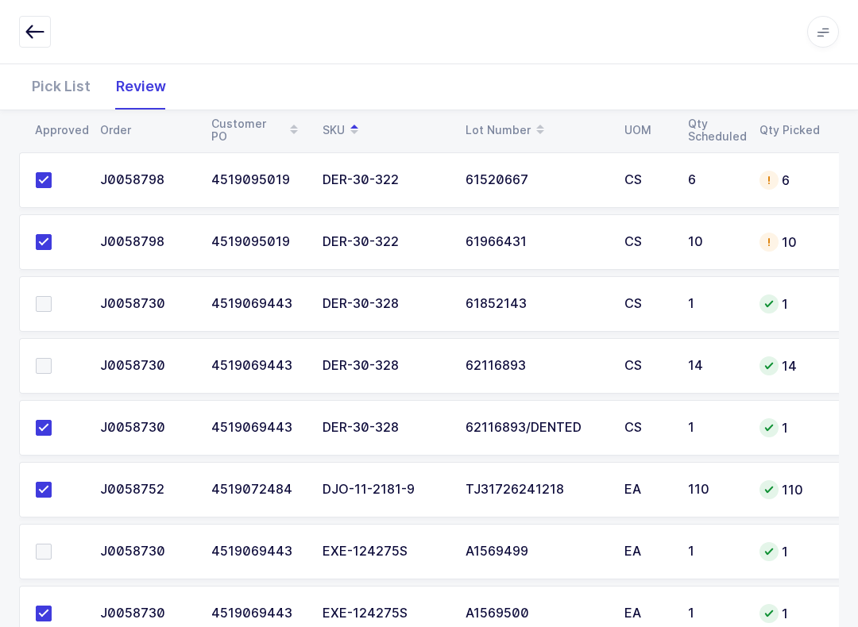
click at [50, 296] on span at bounding box center [44, 304] width 16 height 16
click at [52, 296] on input "checkbox" at bounding box center [52, 296] width 0 height 0
click at [37, 361] on span at bounding box center [44, 366] width 16 height 16
click at [52, 358] on input "checkbox" at bounding box center [52, 358] width 0 height 0
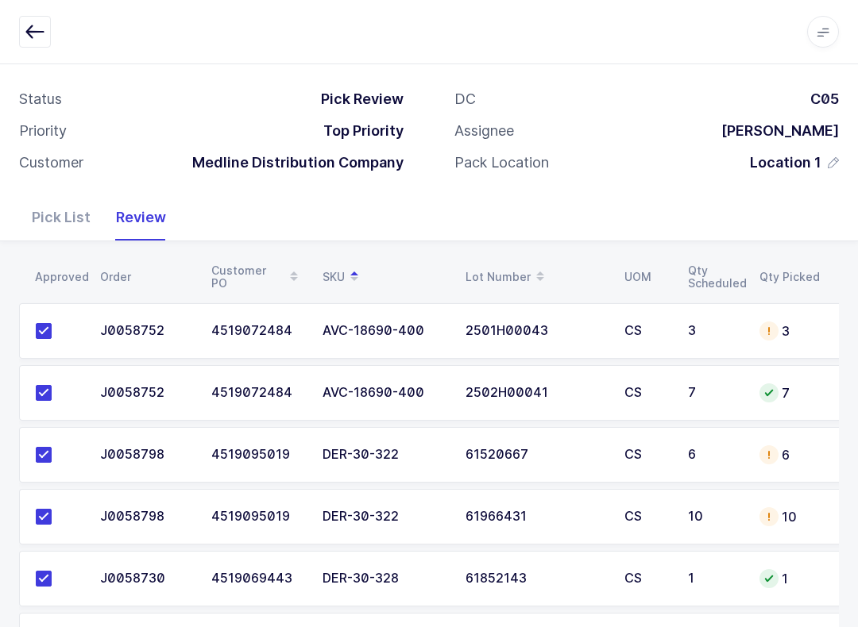
scroll to position [75, 0]
click at [818, 26] on icon at bounding box center [822, 31] width 13 height 13
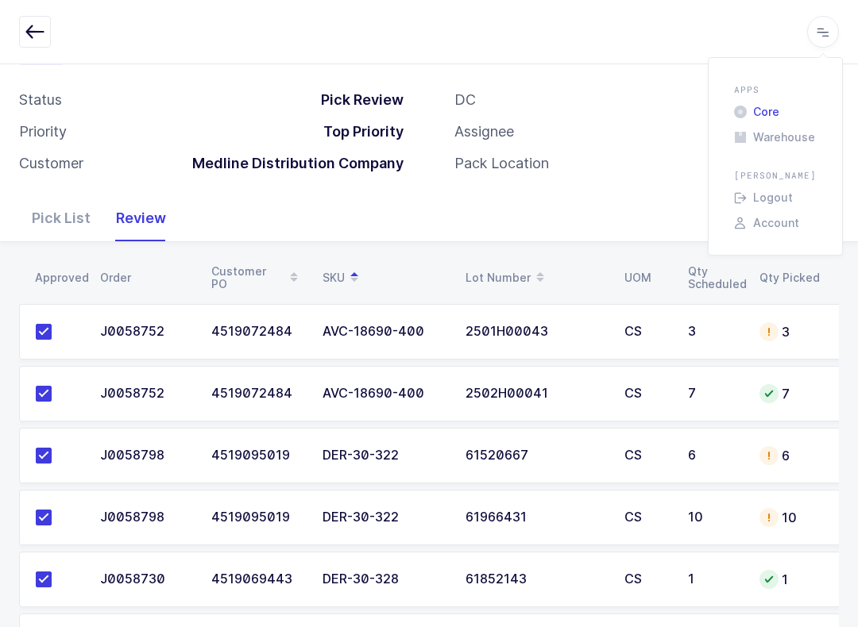
click at [770, 110] on li "Core" at bounding box center [774, 112] width 95 height 13
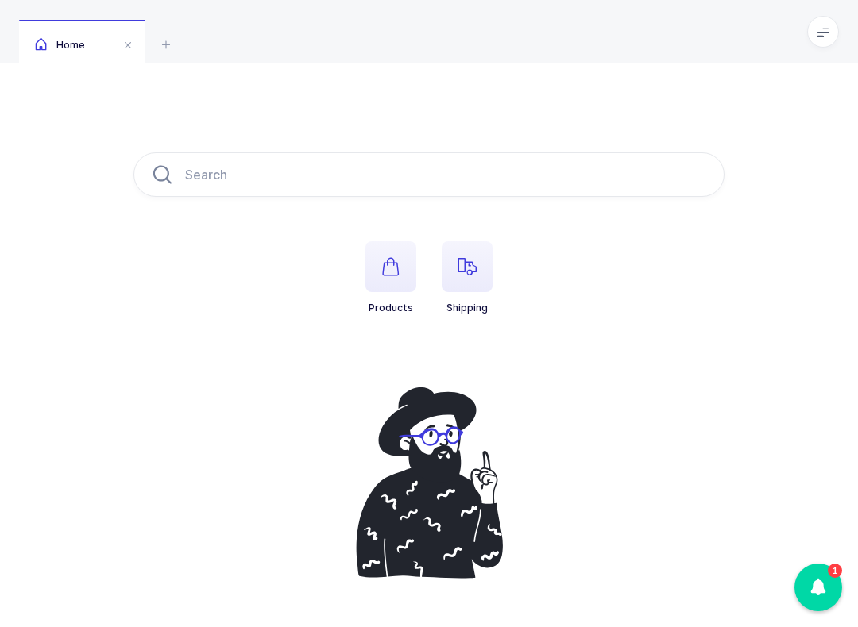
click at [483, 253] on span "button" at bounding box center [466, 266] width 51 height 51
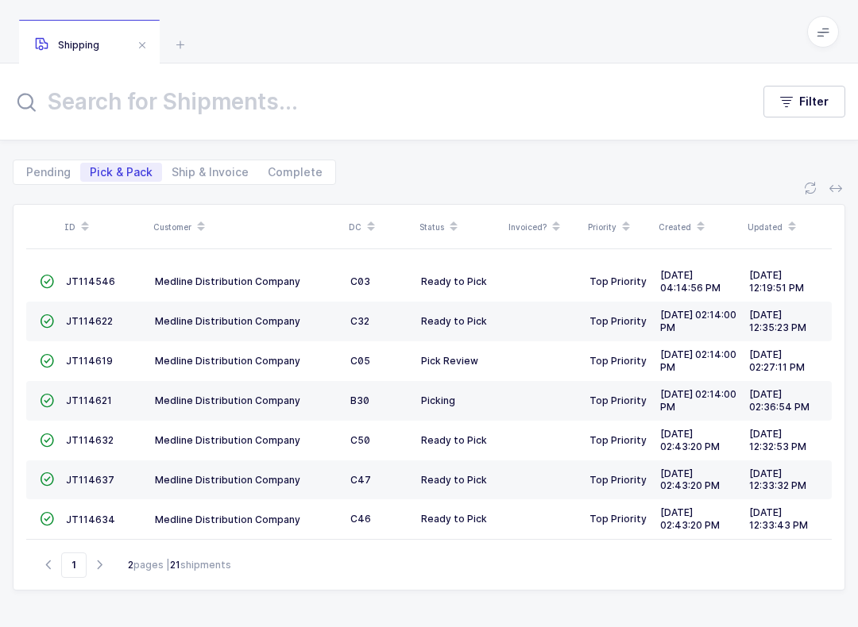
click at [95, 355] on span "JT114619" at bounding box center [89, 361] width 47 height 12
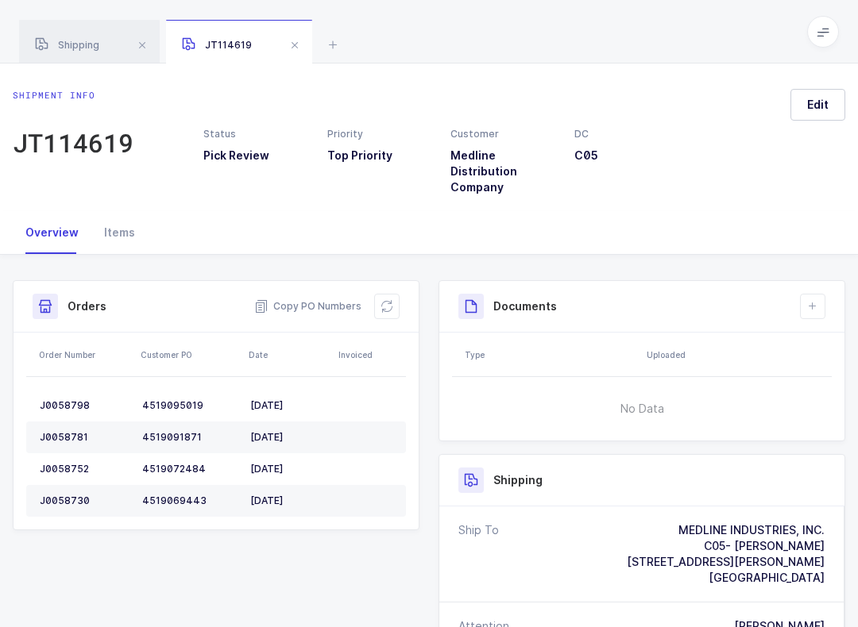
click at [122, 220] on div "Items" at bounding box center [119, 232] width 56 height 43
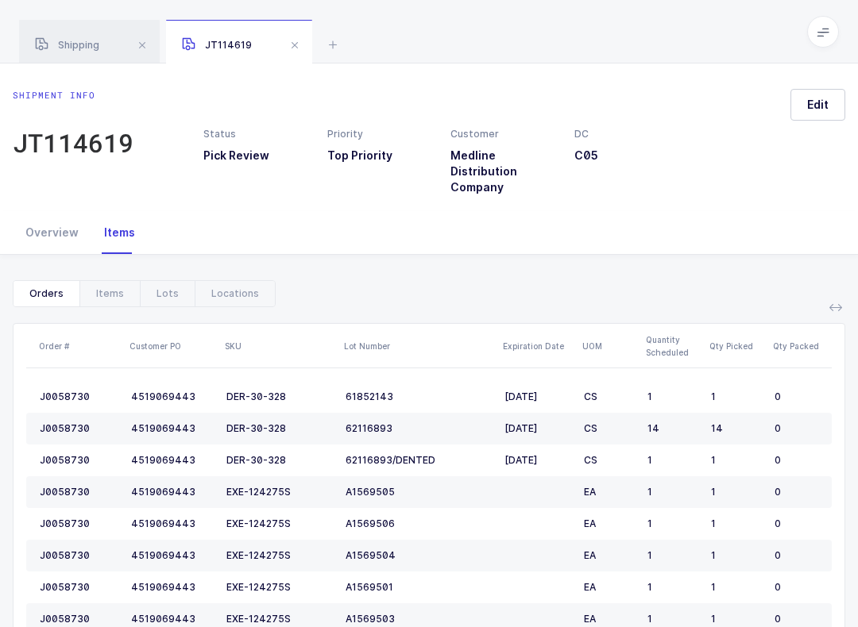
click at [115, 296] on div "Items" at bounding box center [109, 293] width 60 height 25
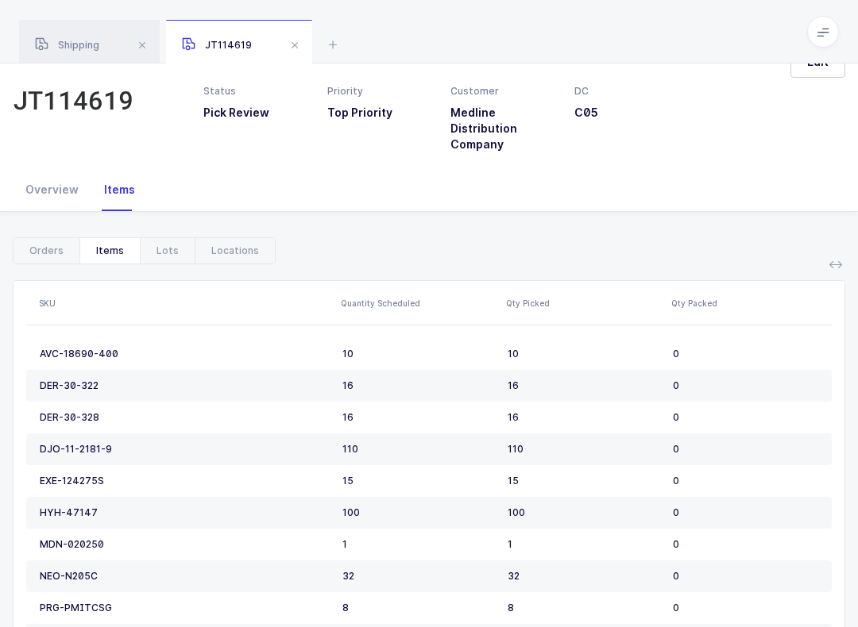
scroll to position [123, 0]
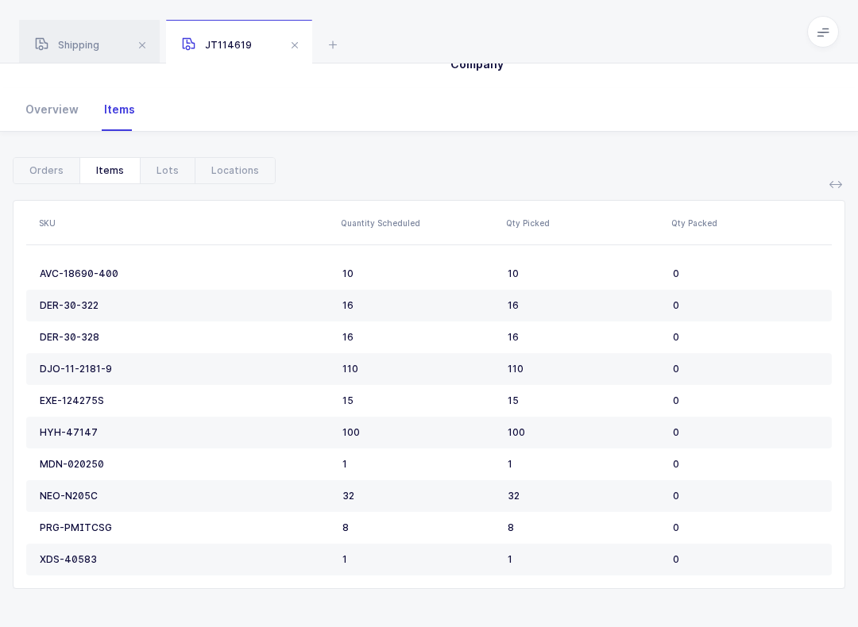
click at [829, 40] on span at bounding box center [823, 32] width 32 height 32
click at [789, 137] on li "Warehouse" at bounding box center [774, 137] width 95 height 13
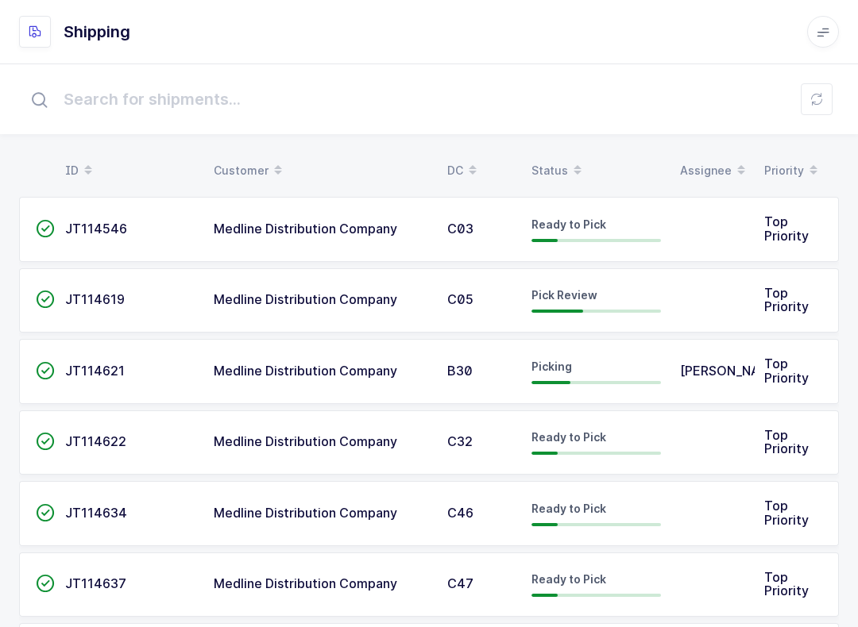
click at [68, 302] on span "JT114619" at bounding box center [95, 299] width 60 height 16
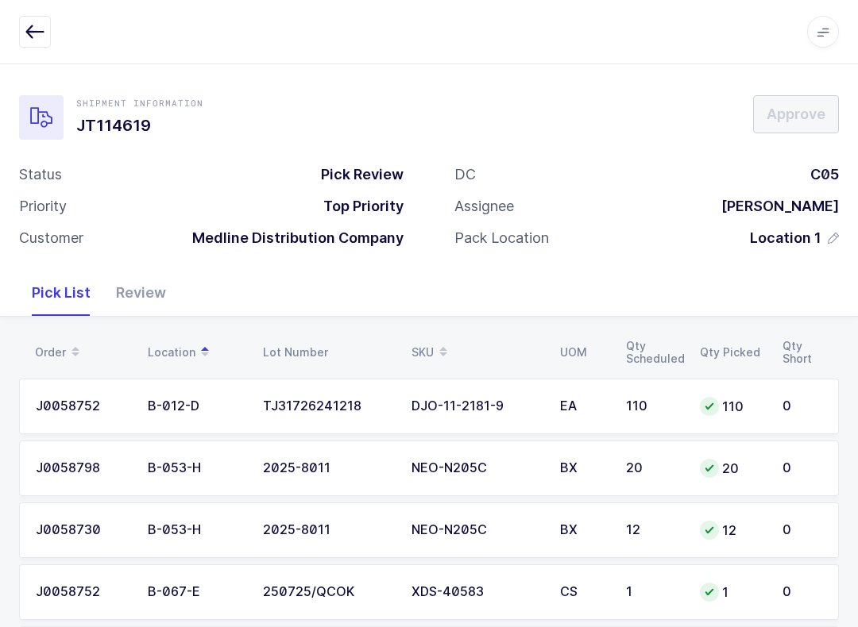
click at [447, 339] on span at bounding box center [443, 352] width 19 height 27
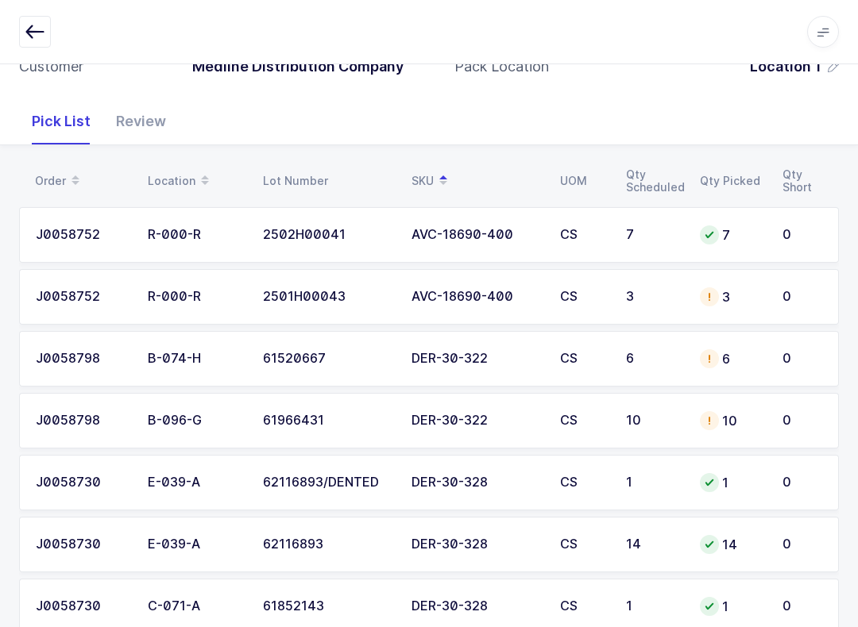
scroll to position [147, 0]
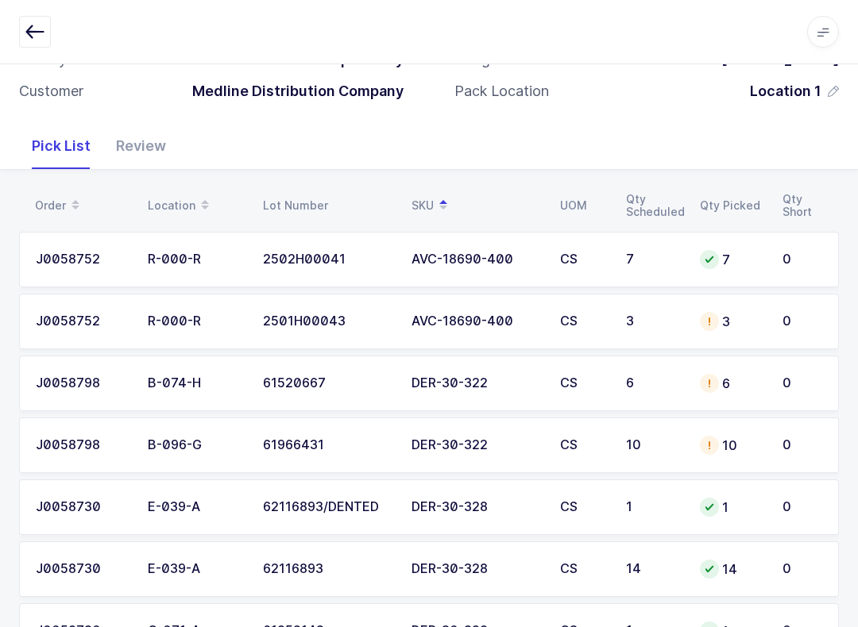
click at [155, 135] on div "Review" at bounding box center [140, 146] width 75 height 46
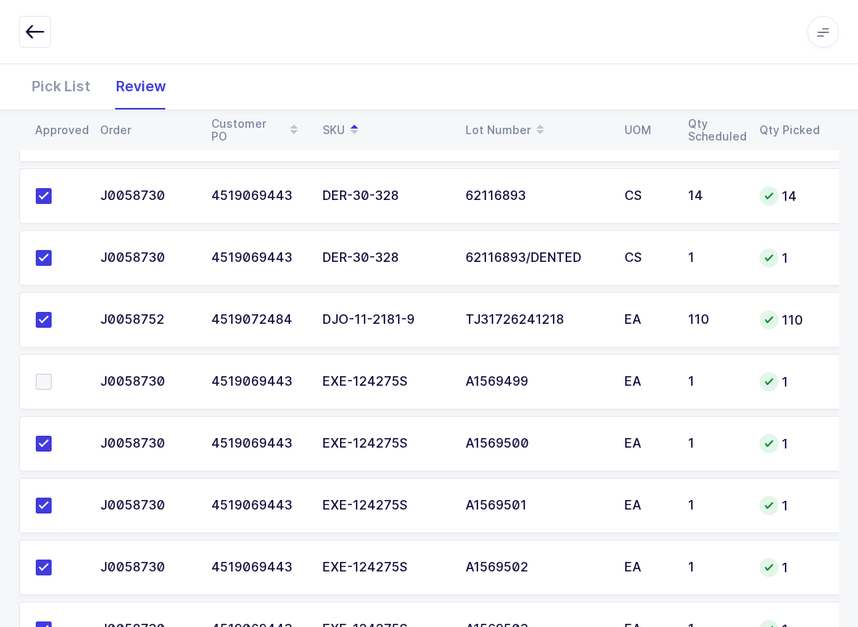
scroll to position [530, 0]
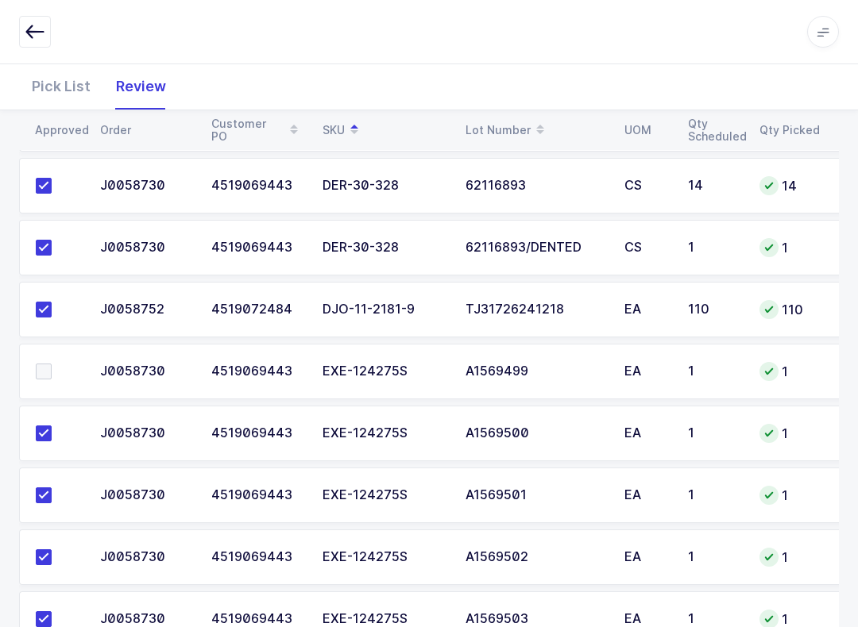
click at [56, 364] on label at bounding box center [58, 372] width 45 height 16
click at [52, 364] on input "checkbox" at bounding box center [52, 364] width 0 height 0
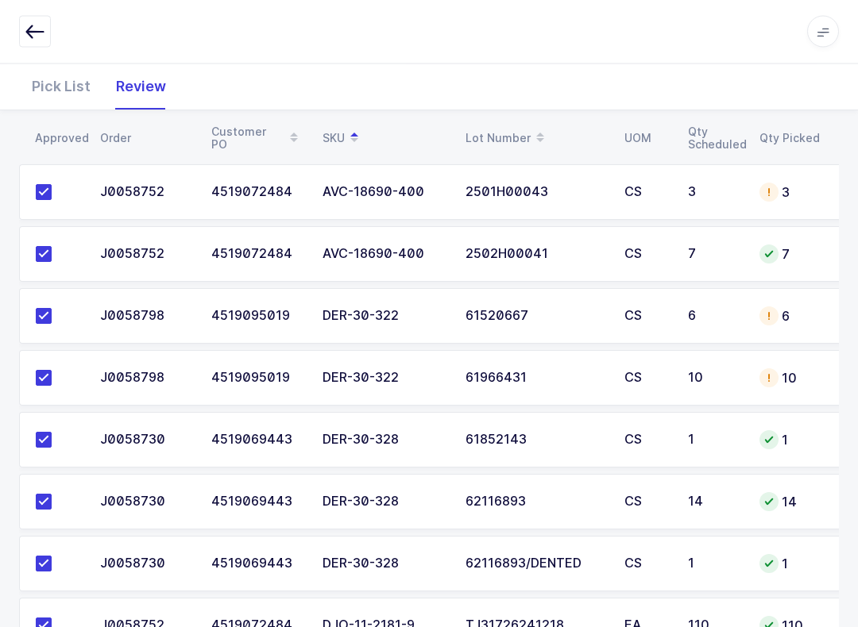
scroll to position [287, 0]
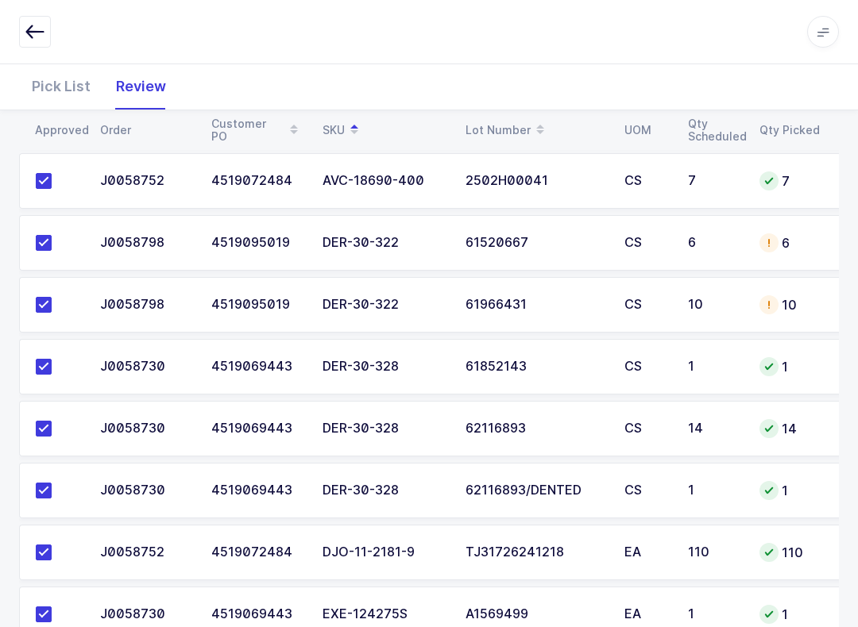
click at [28, 38] on icon "button" at bounding box center [34, 31] width 19 height 19
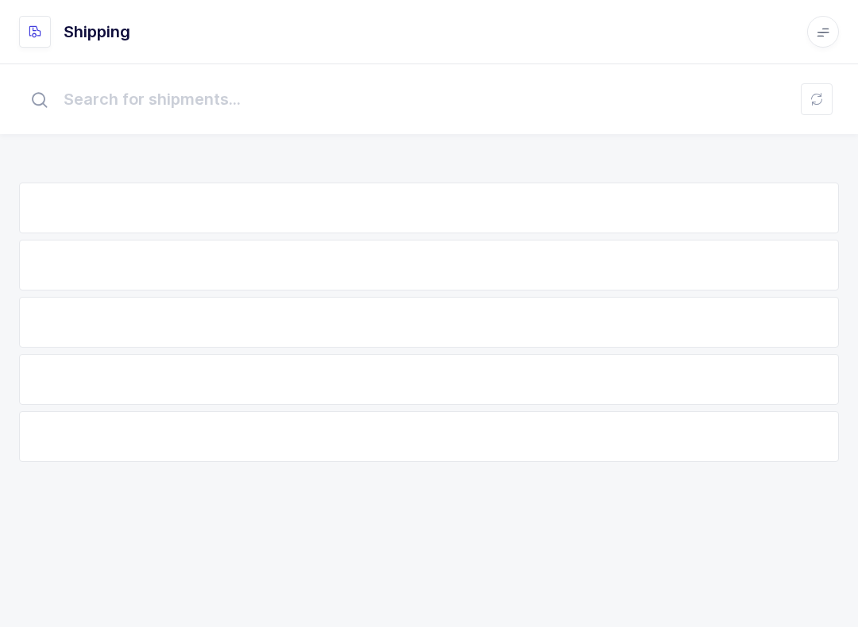
scroll to position [16, 0]
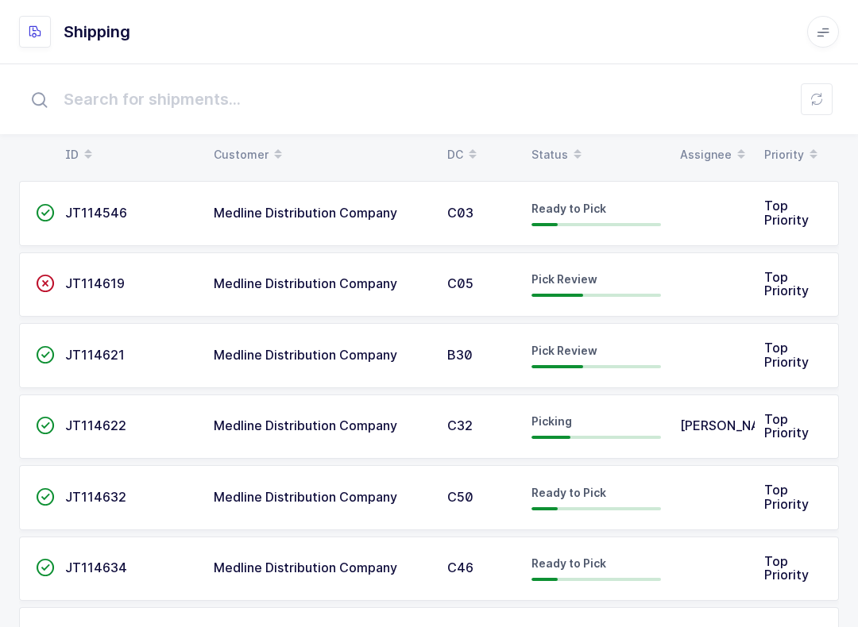
click at [819, 89] on button at bounding box center [816, 99] width 32 height 32
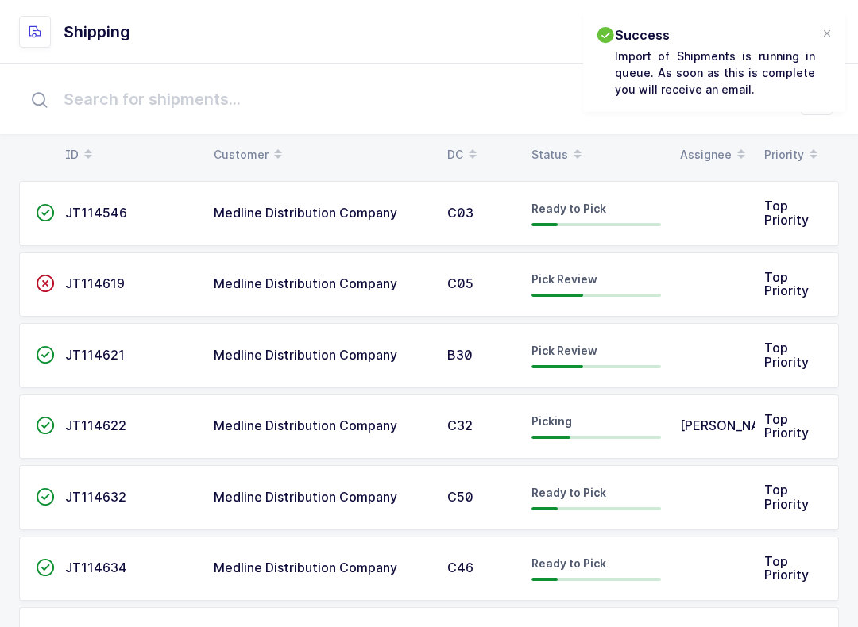
click at [568, 146] on span at bounding box center [577, 154] width 19 height 27
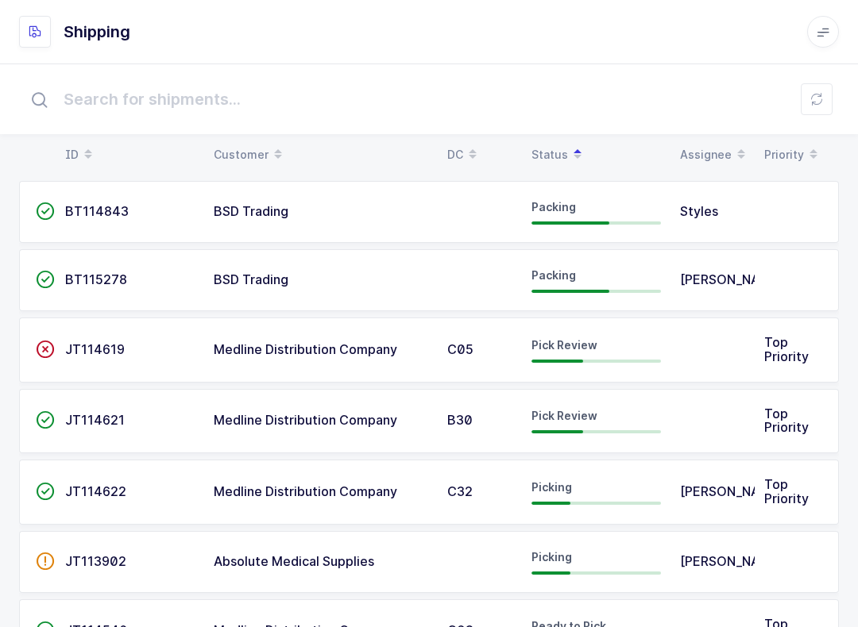
click at [827, 104] on button at bounding box center [816, 99] width 32 height 32
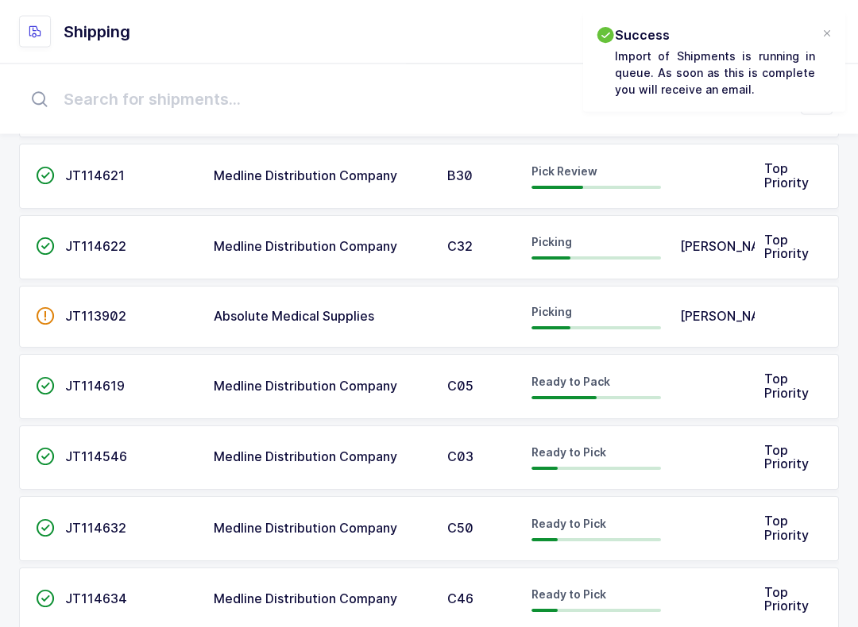
scroll to position [190, 0]
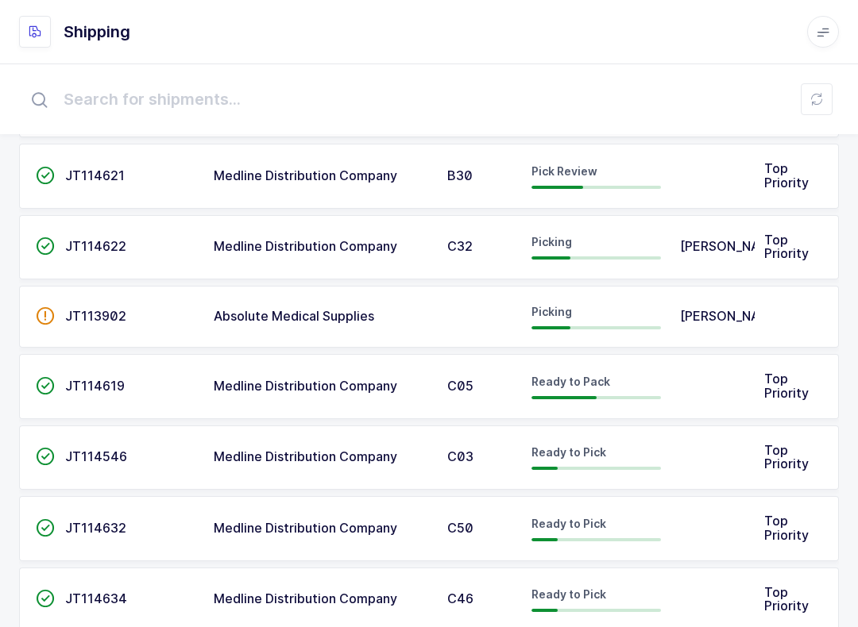
click at [237, 615] on td "Medline Distribution Company" at bounding box center [320, 600] width 233 height 65
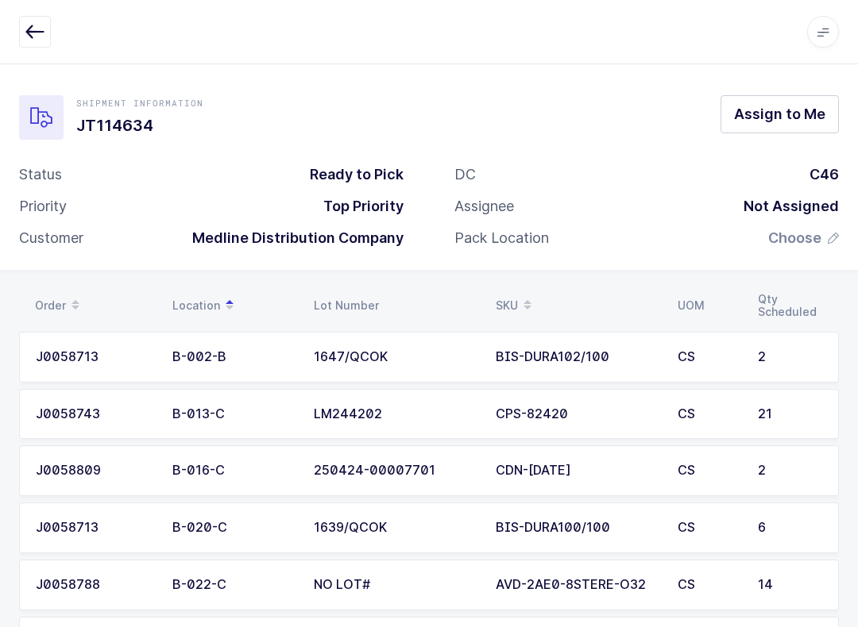
click at [27, 24] on icon "button" at bounding box center [34, 31] width 19 height 19
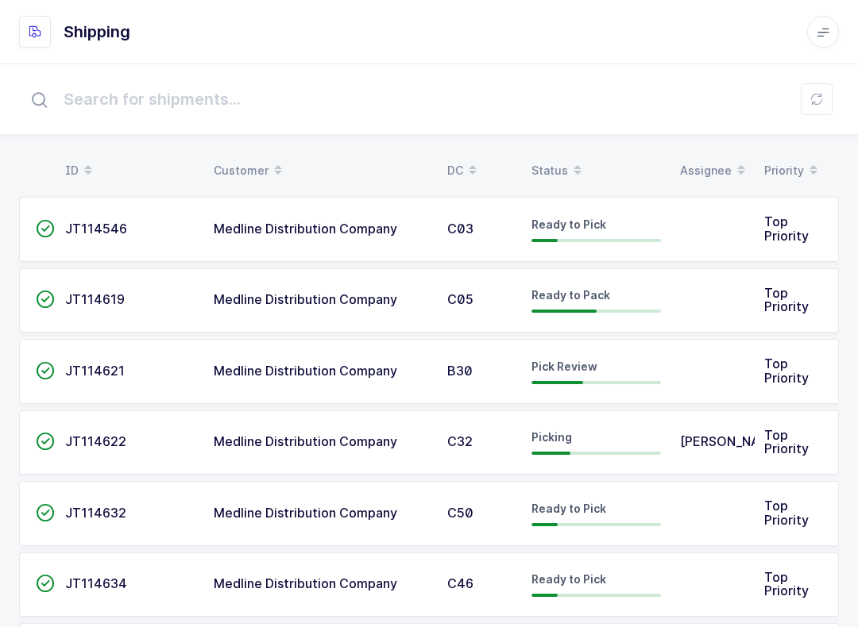
click at [556, 161] on div "Status" at bounding box center [595, 170] width 129 height 27
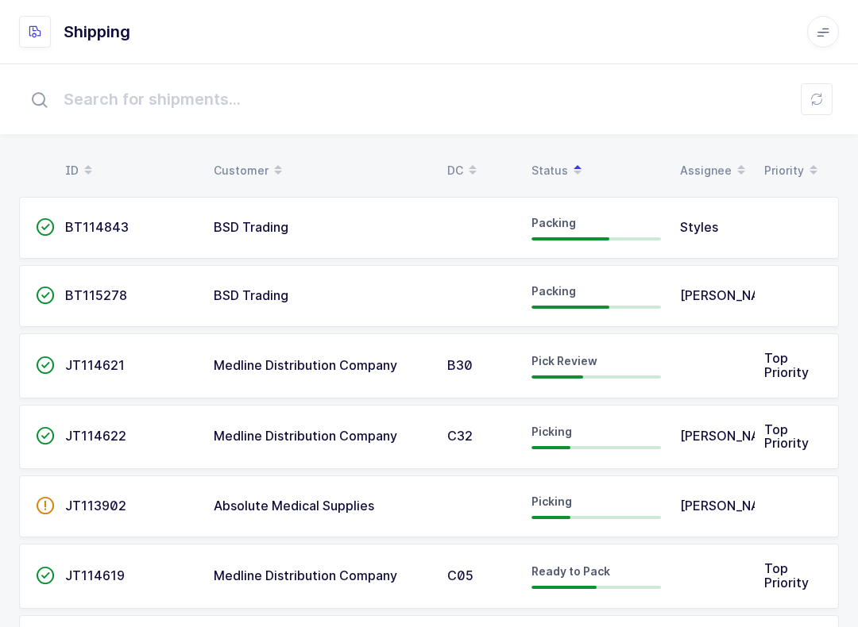
click at [600, 363] on div "Pick Review" at bounding box center [595, 365] width 129 height 25
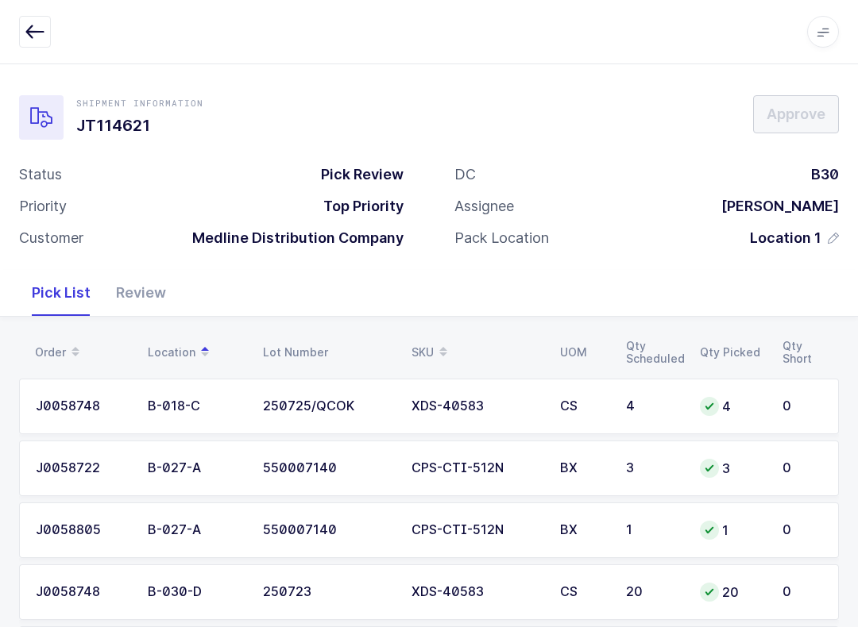
click at [148, 297] on div "Review" at bounding box center [140, 293] width 75 height 46
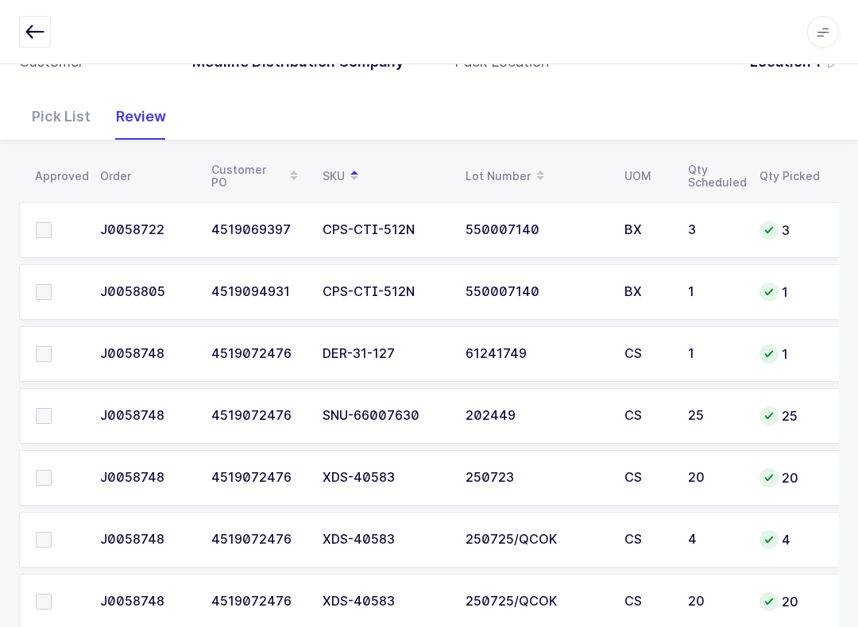
scroll to position [214, 0]
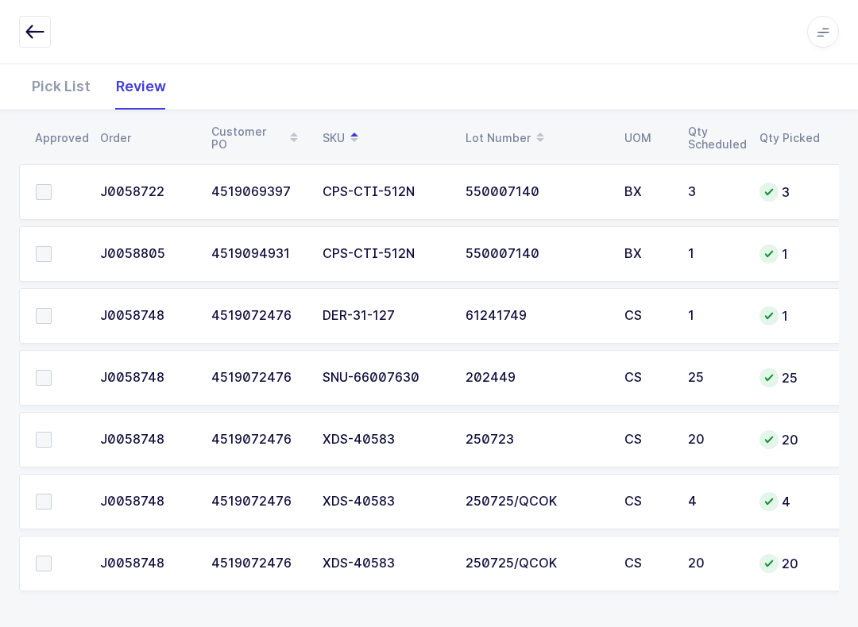
click at [48, 505] on span at bounding box center [44, 502] width 16 height 16
click at [52, 494] on input "checkbox" at bounding box center [52, 494] width 0 height 0
click at [47, 442] on span at bounding box center [44, 440] width 16 height 16
click at [52, 432] on input "checkbox" at bounding box center [52, 432] width 0 height 0
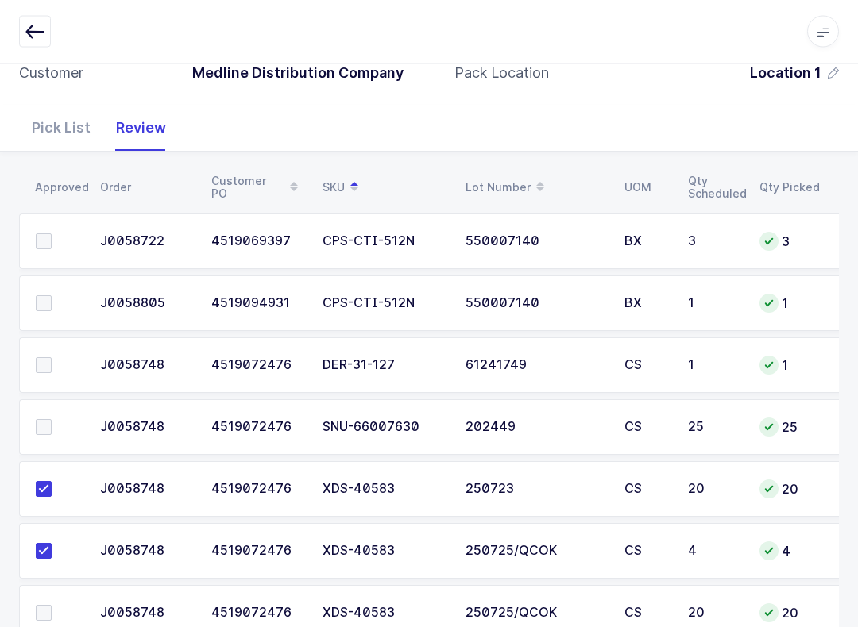
scroll to position [107, 0]
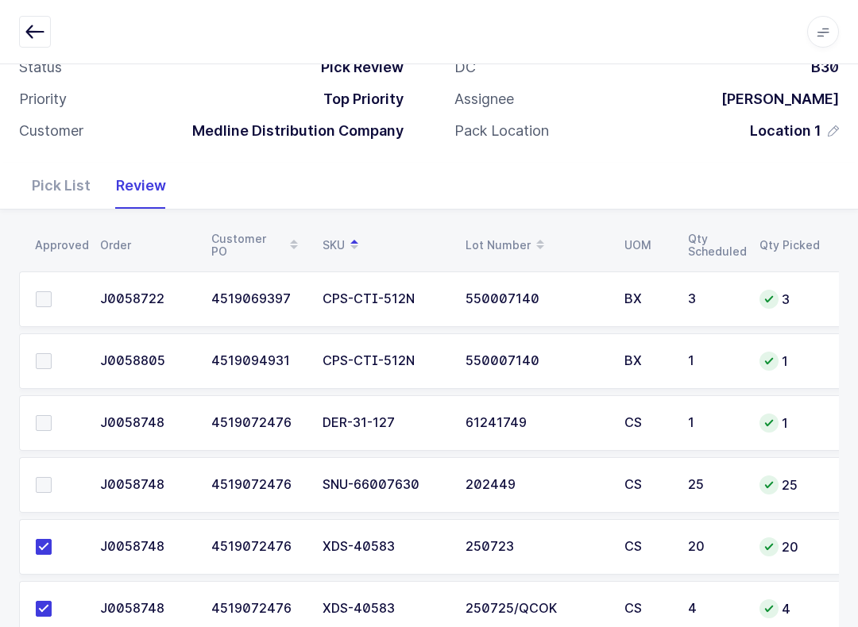
click at [40, 280] on td at bounding box center [54, 300] width 71 height 56
click at [39, 356] on span at bounding box center [44, 361] width 16 height 16
click at [52, 353] on input "checkbox" at bounding box center [52, 353] width 0 height 0
click at [33, 293] on td at bounding box center [54, 300] width 71 height 56
click at [37, 295] on span at bounding box center [44, 299] width 16 height 16
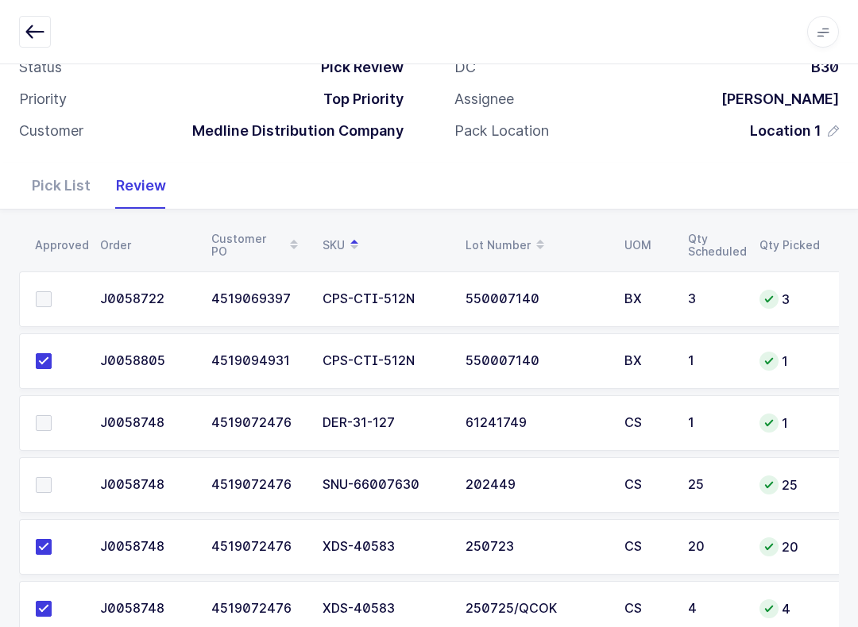
click at [52, 291] on input "checkbox" at bounding box center [52, 291] width 0 height 0
click at [49, 417] on span at bounding box center [44, 423] width 16 height 16
click at [52, 415] on input "checkbox" at bounding box center [52, 415] width 0 height 0
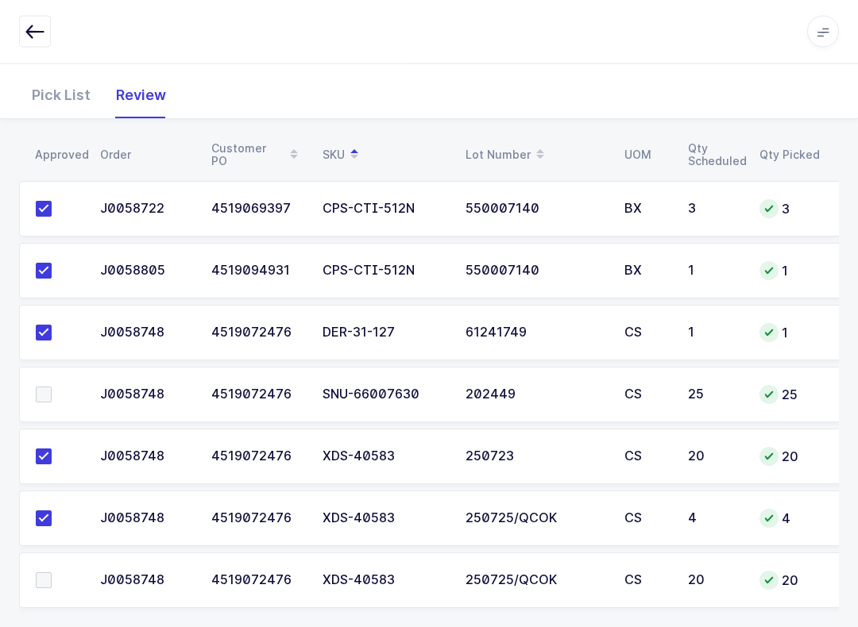
scroll to position [214, 0]
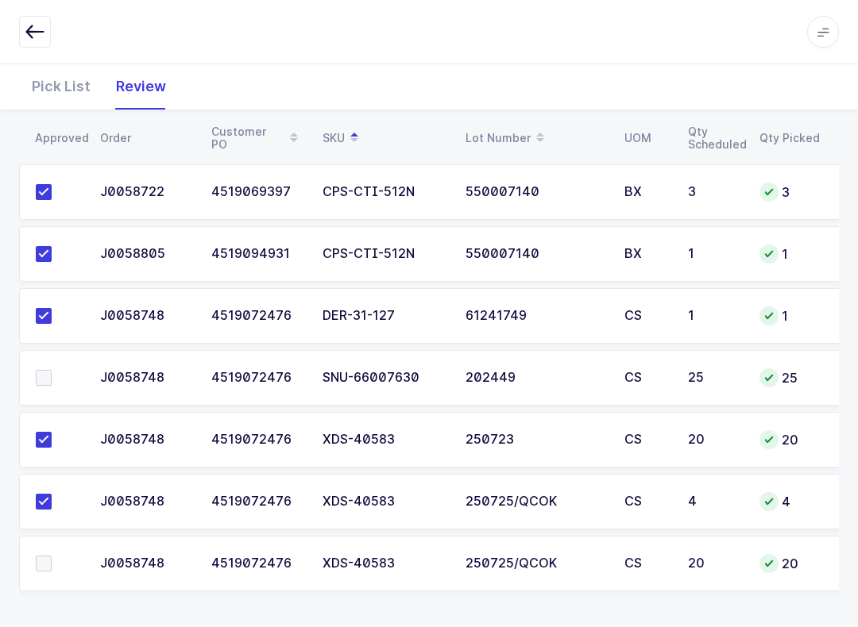
click at [43, 580] on td at bounding box center [54, 564] width 71 height 56
click at [53, 565] on label at bounding box center [58, 564] width 45 height 16
click at [52, 556] on input "checkbox" at bounding box center [52, 556] width 0 height 0
click at [71, 87] on div "Pick List" at bounding box center [61, 87] width 84 height 46
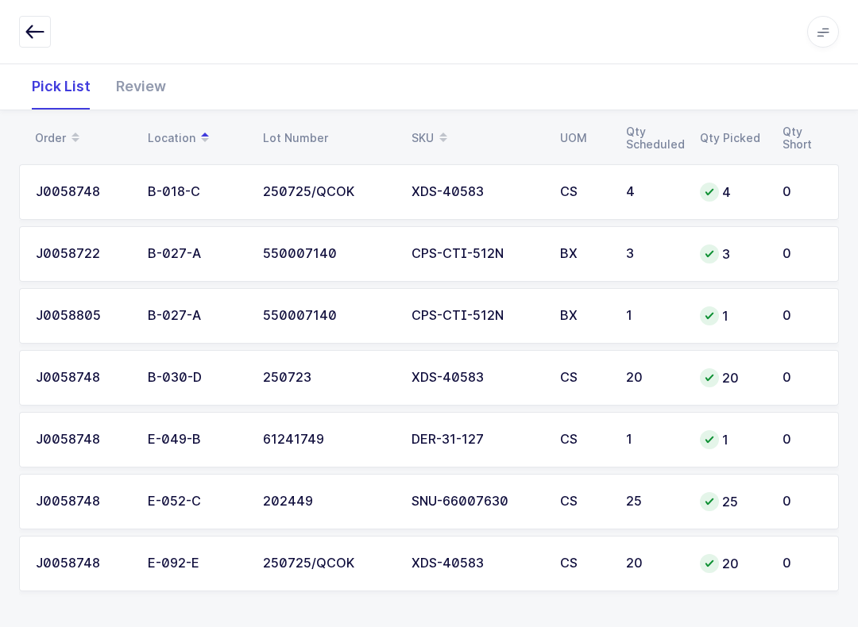
click at [451, 127] on span at bounding box center [443, 138] width 19 height 27
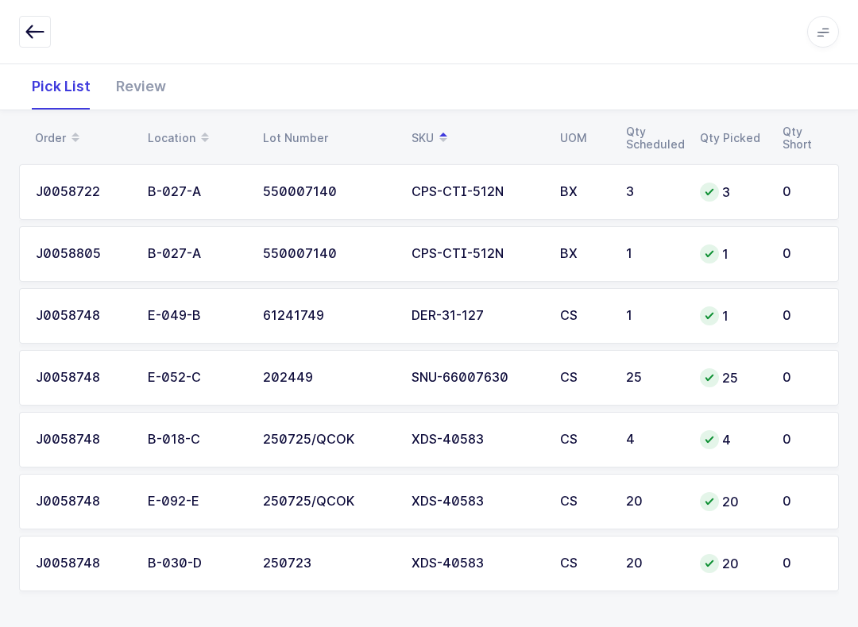
click at [145, 64] on div "Review" at bounding box center [140, 87] width 75 height 46
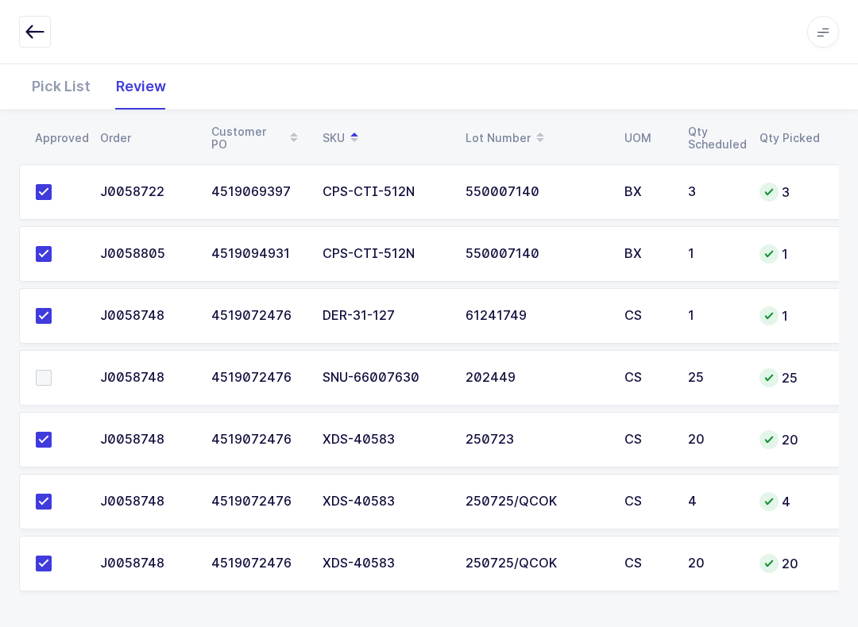
click at [60, 383] on label at bounding box center [58, 378] width 45 height 16
click at [52, 370] on input "checkbox" at bounding box center [52, 370] width 0 height 0
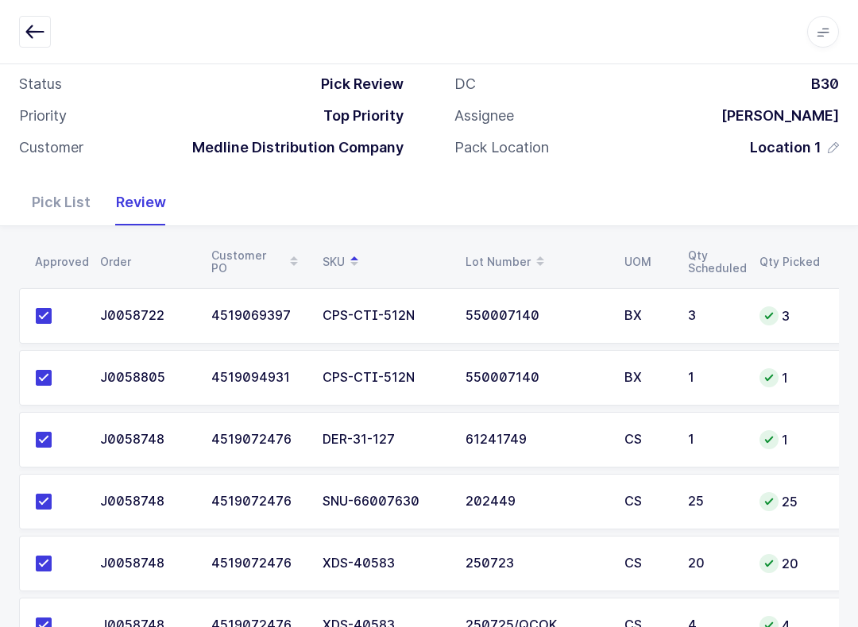
scroll to position [0, 0]
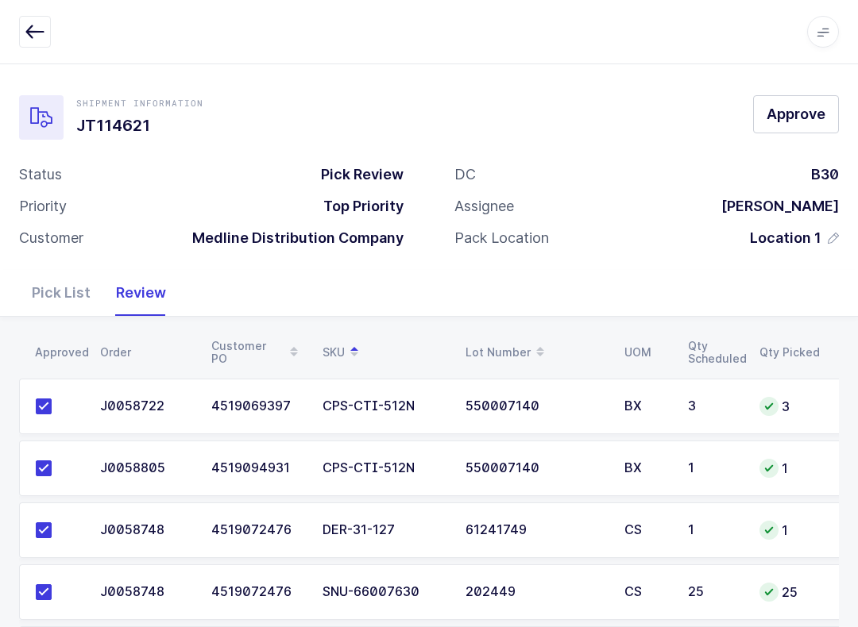
click at [810, 98] on button "Approve" at bounding box center [796, 114] width 86 height 38
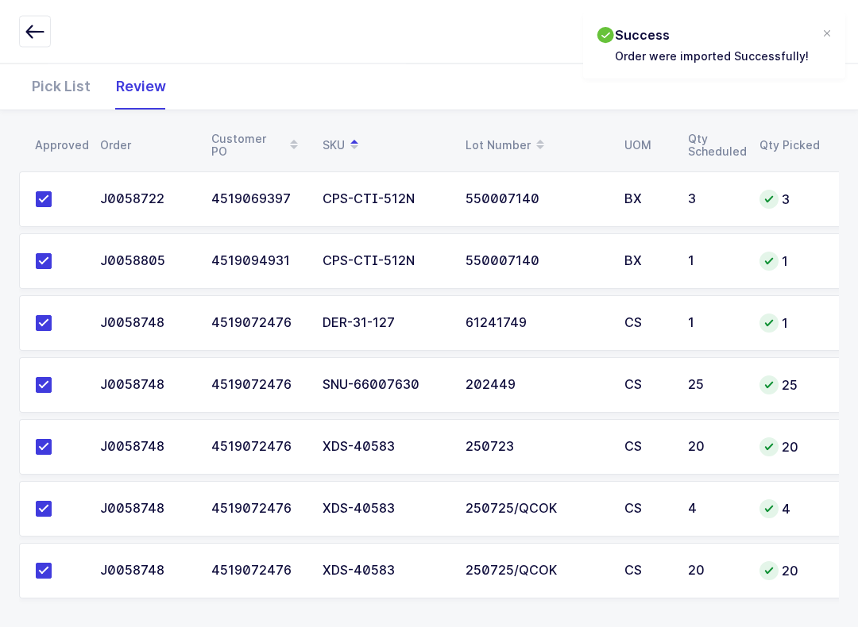
scroll to position [214, 0]
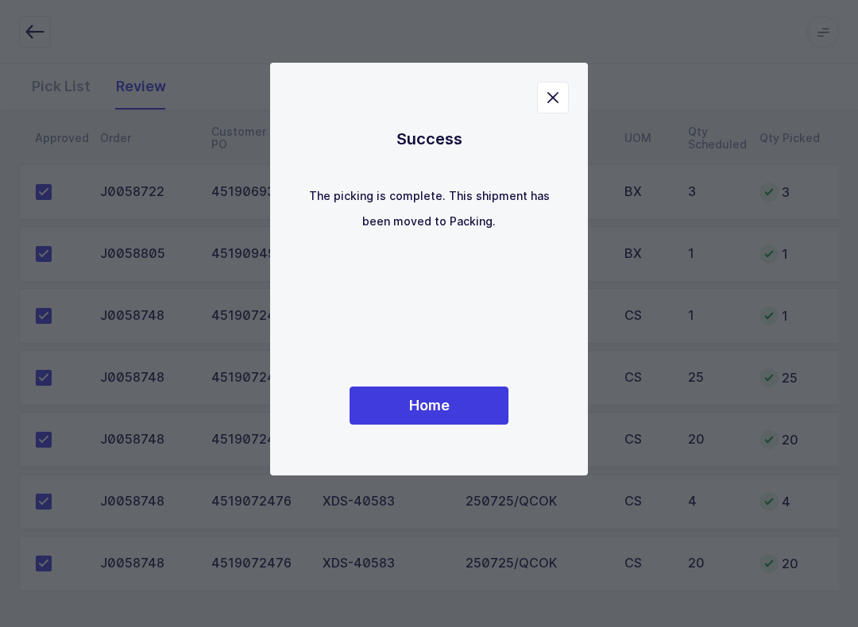
click at [479, 410] on button "Home" at bounding box center [428, 406] width 159 height 38
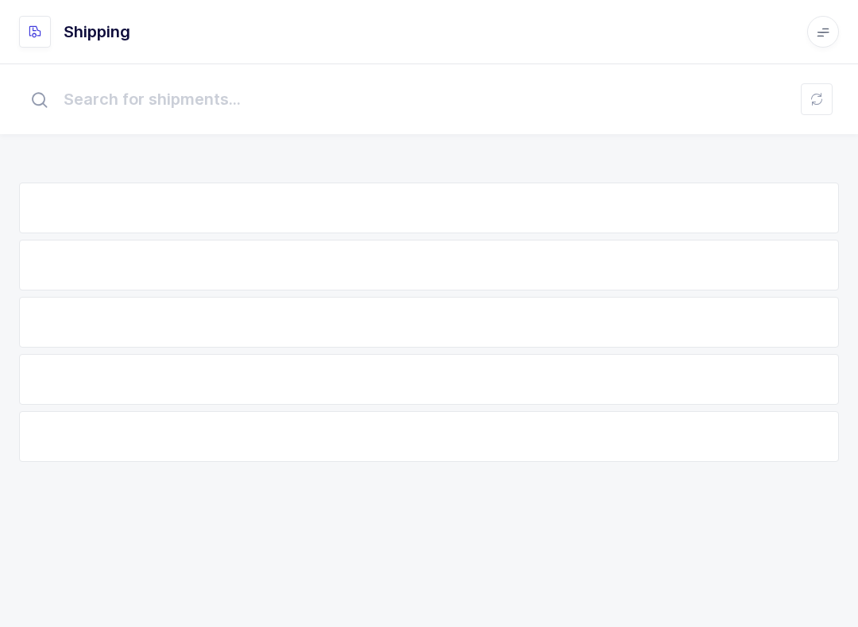
scroll to position [16, 0]
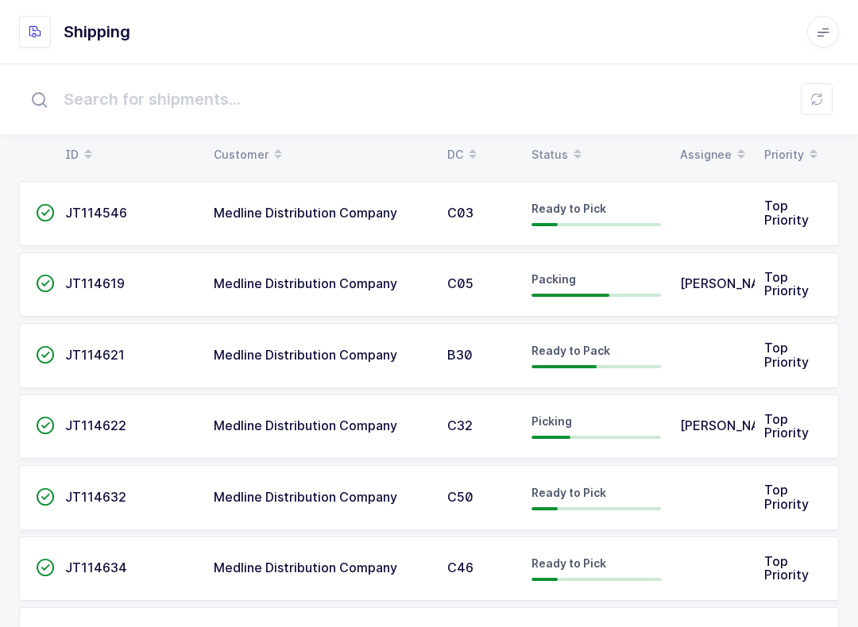
click at [562, 142] on div "Status" at bounding box center [595, 154] width 129 height 27
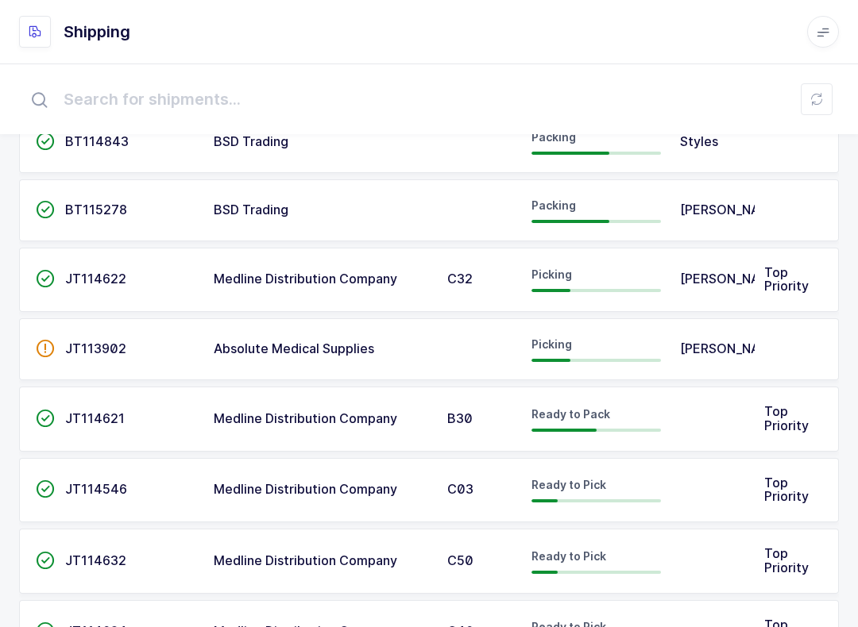
scroll to position [0, 0]
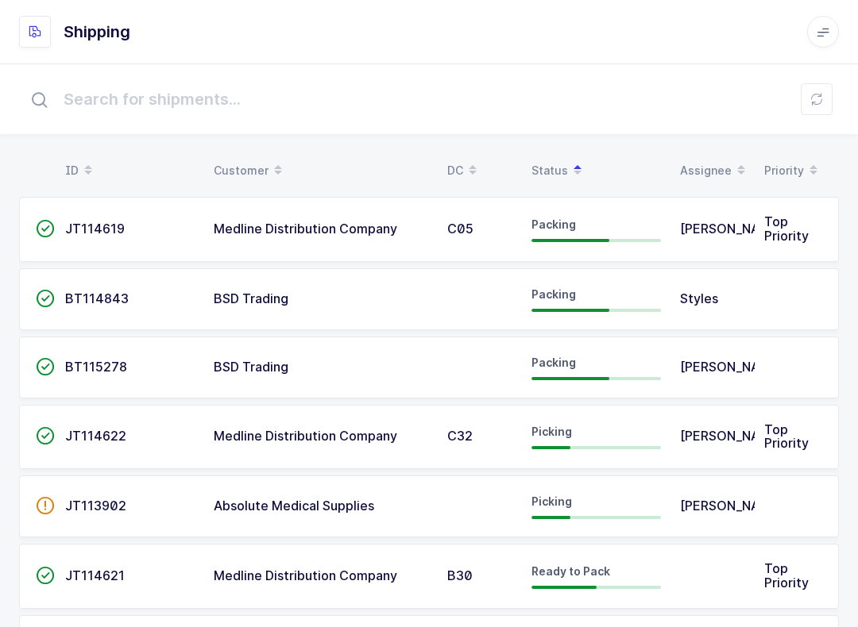
click at [809, 83] on input "text" at bounding box center [428, 99] width 819 height 51
click at [812, 100] on icon at bounding box center [816, 99] width 13 height 13
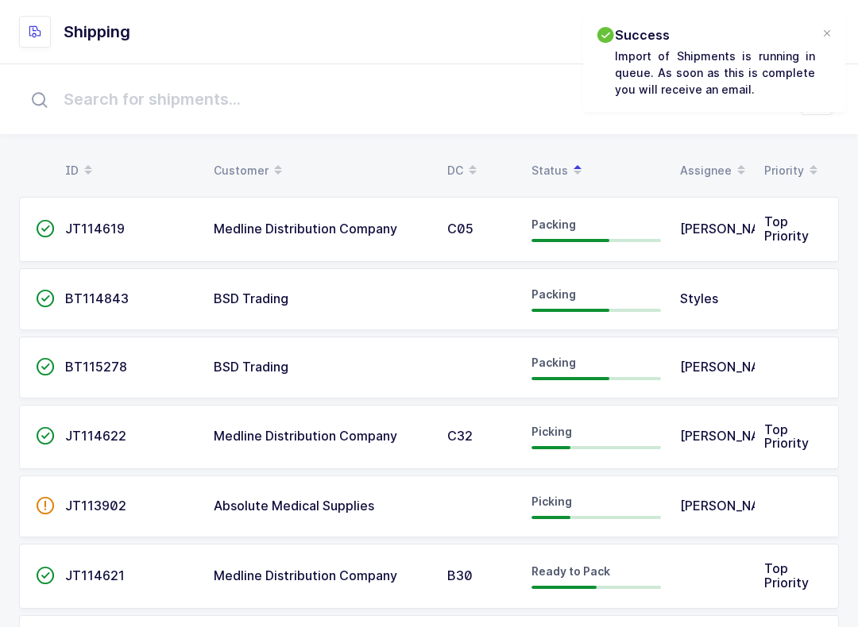
click at [83, 229] on span "JT114619" at bounding box center [95, 229] width 60 height 16
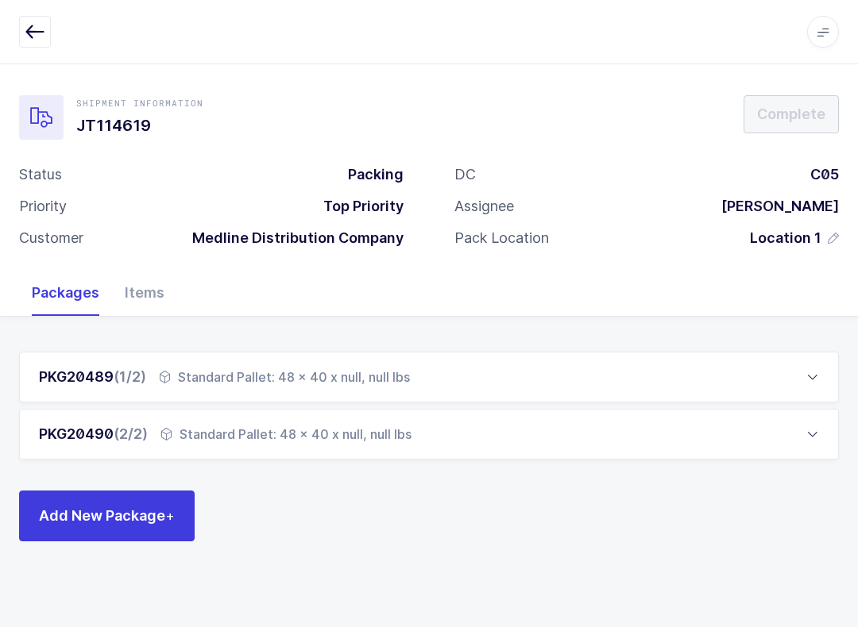
click at [156, 287] on div "Items" at bounding box center [144, 293] width 65 height 46
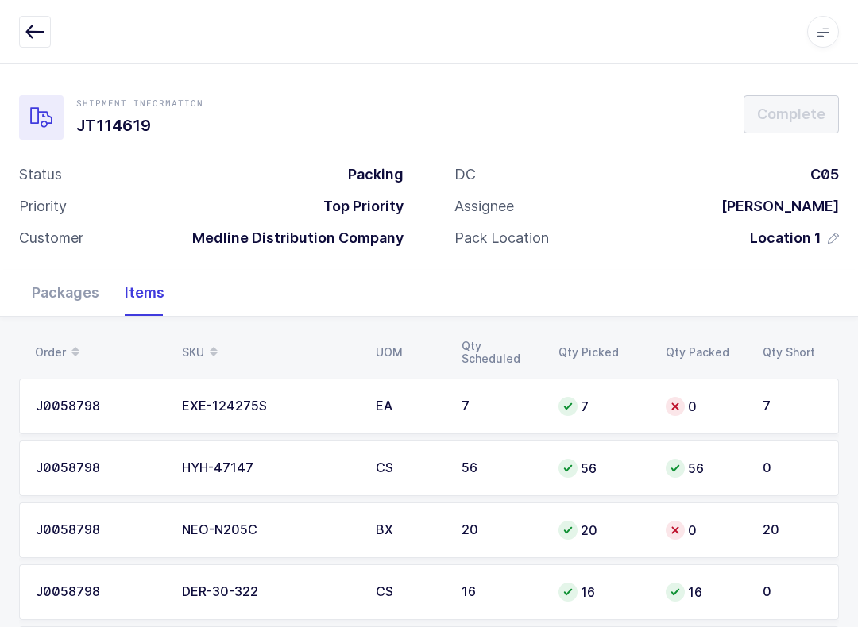
click at [210, 345] on icon at bounding box center [214, 347] width 8 height 8
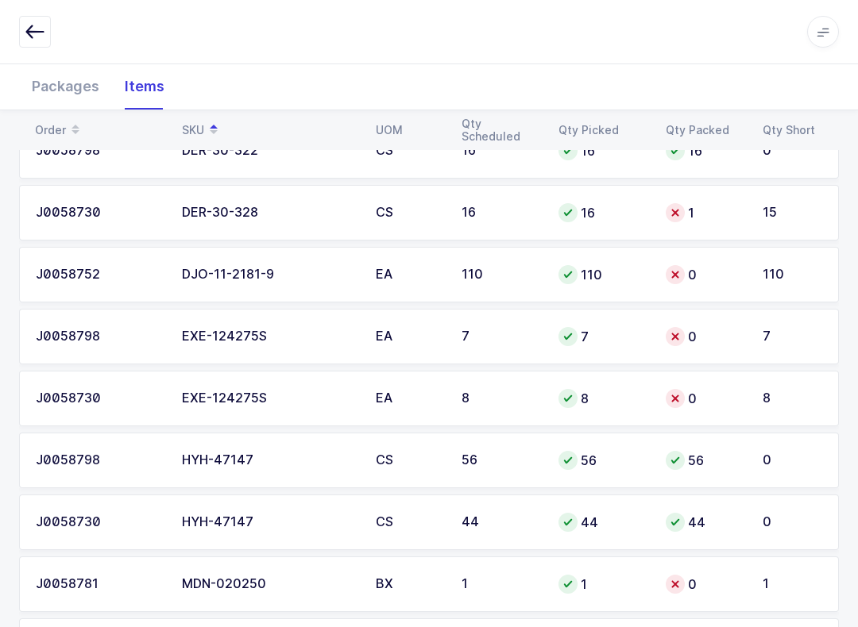
scroll to position [325, 0]
